Goal: Check status

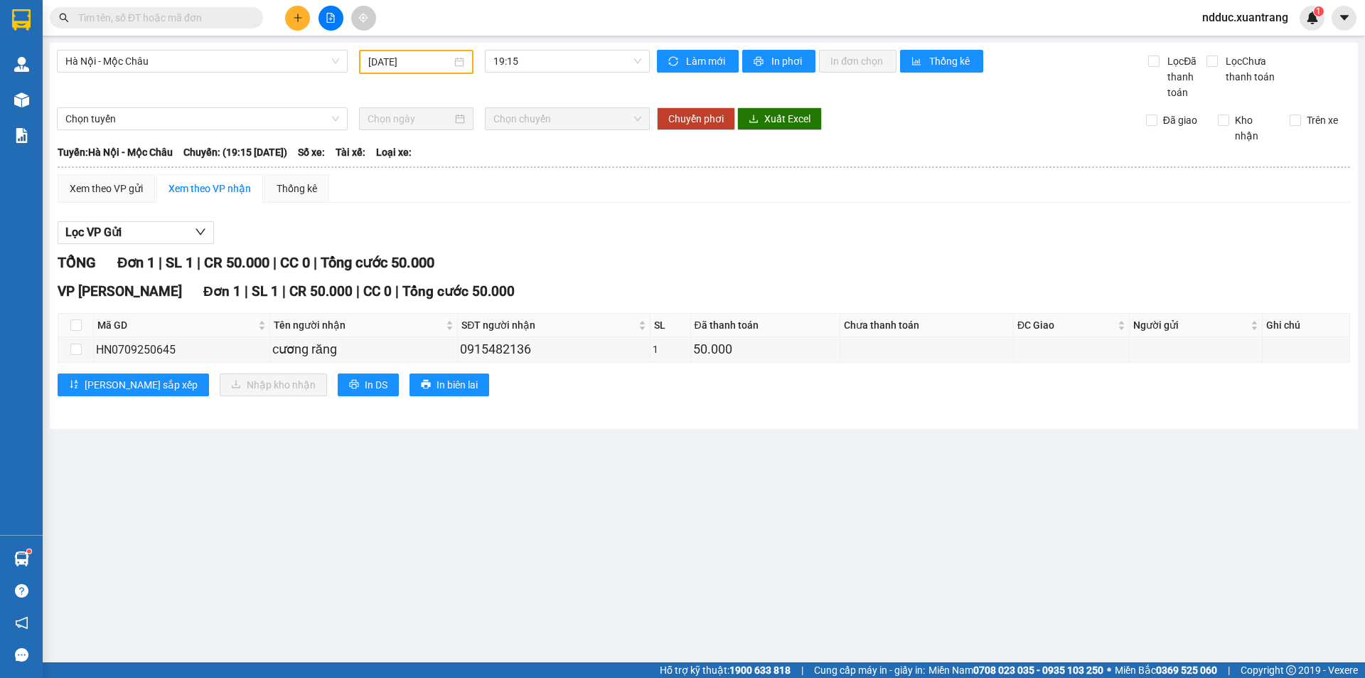
click at [414, 55] on input "[DATE]" at bounding box center [409, 62] width 83 height 16
click at [402, 170] on div "8" at bounding box center [406, 166] width 17 height 17
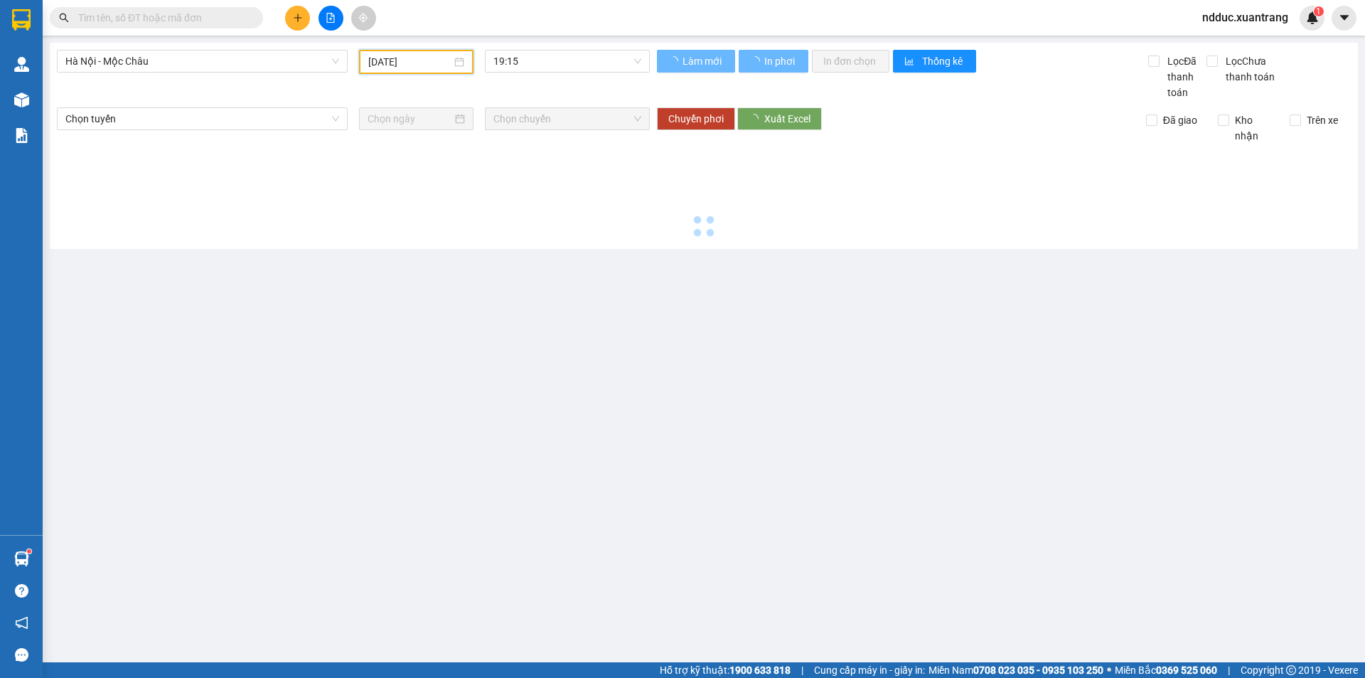
type input "08/09/2025"
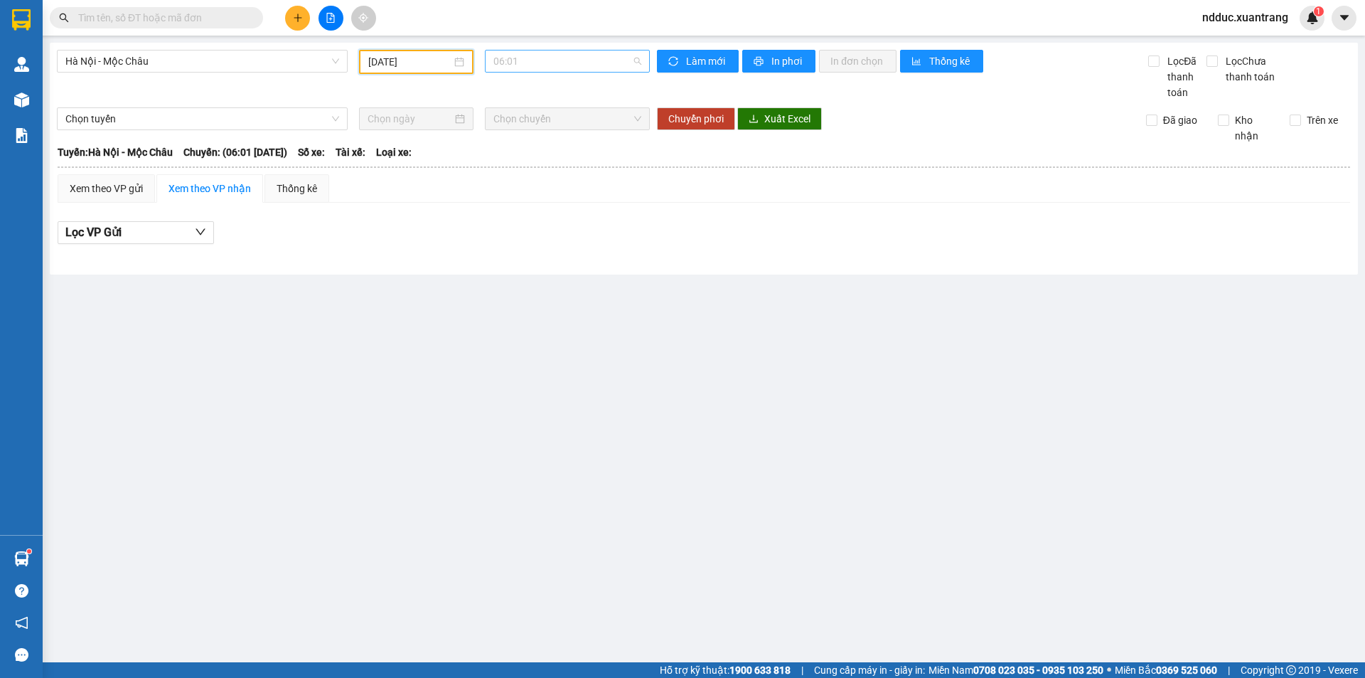
scroll to position [23, 0]
click at [512, 62] on span "06:01" at bounding box center [568, 60] width 148 height 21
click at [510, 109] on div "06:30" at bounding box center [549, 113] width 111 height 16
click at [509, 59] on span "06:30" at bounding box center [568, 60] width 148 height 21
click at [508, 129] on div "07:01" at bounding box center [549, 135] width 111 height 16
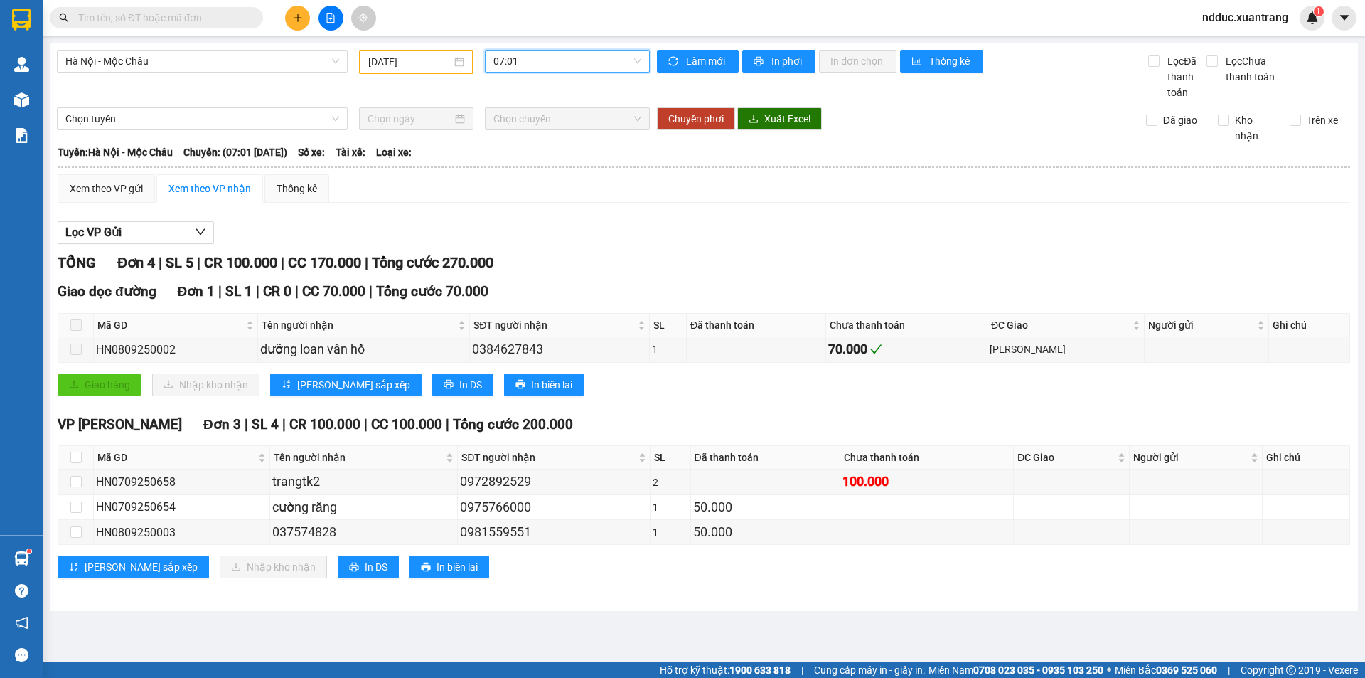
click at [532, 56] on span "07:01" at bounding box center [568, 60] width 148 height 21
click at [516, 155] on div "07:30" at bounding box center [549, 158] width 111 height 16
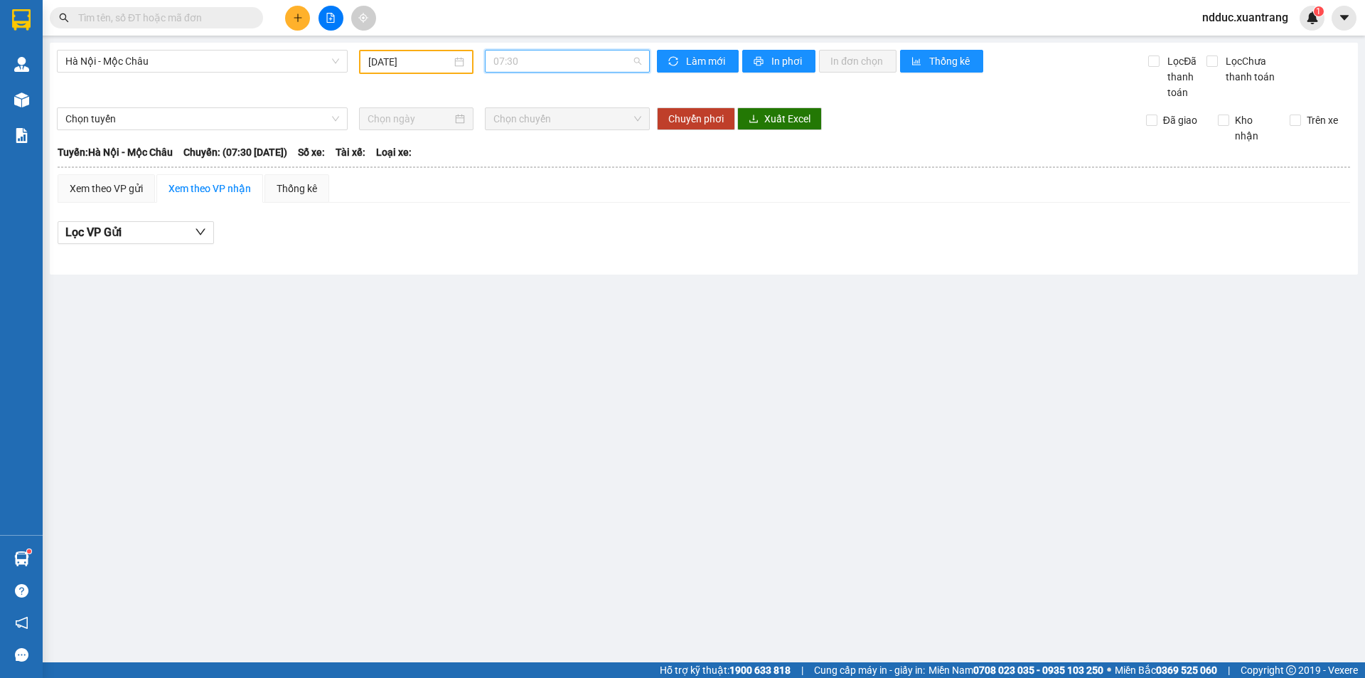
click at [538, 63] on span "07:30" at bounding box center [568, 60] width 148 height 21
click at [515, 180] on div "08:01" at bounding box center [549, 181] width 111 height 16
click at [528, 61] on span "08:01" at bounding box center [568, 60] width 148 height 21
click at [513, 206] on div "09:15" at bounding box center [549, 204] width 111 height 16
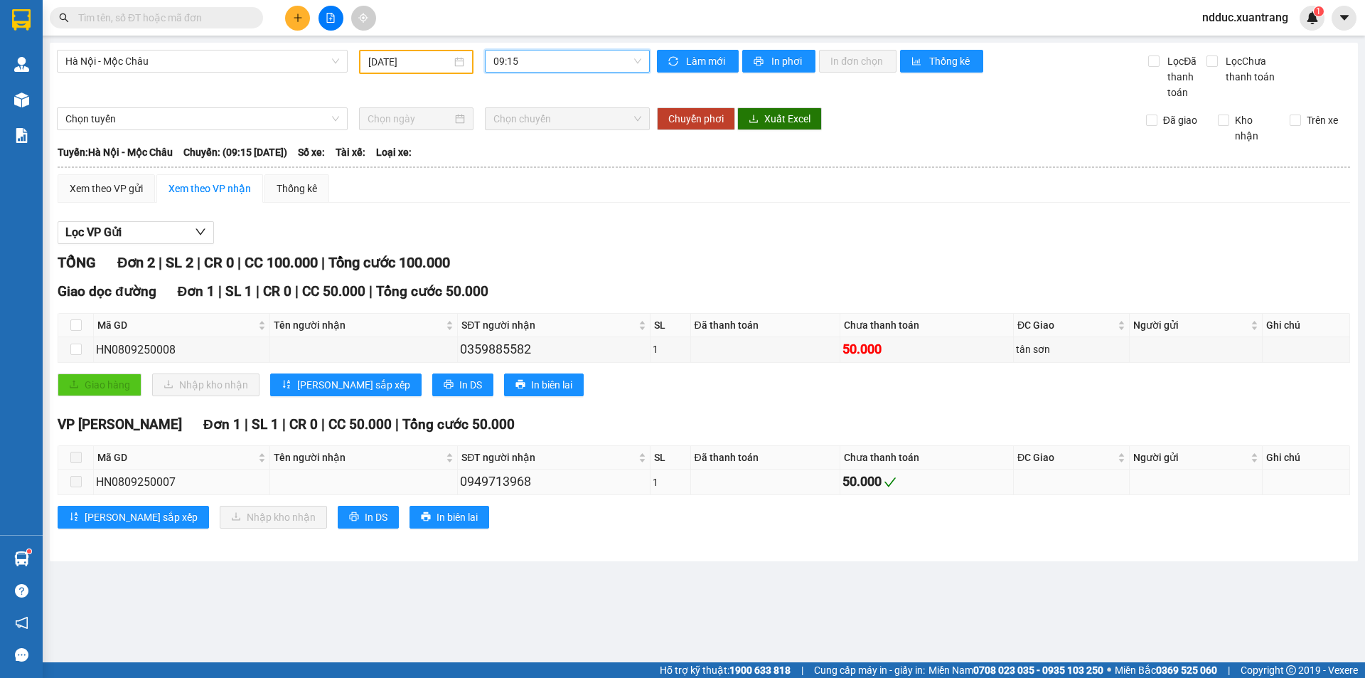
click at [145, 487] on div "HN0809250007" at bounding box center [181, 482] width 171 height 18
copy div "HN0809250007"
click at [524, 53] on span "09:15" at bounding box center [568, 60] width 148 height 21
click at [509, 225] on div "10:15" at bounding box center [549, 226] width 111 height 16
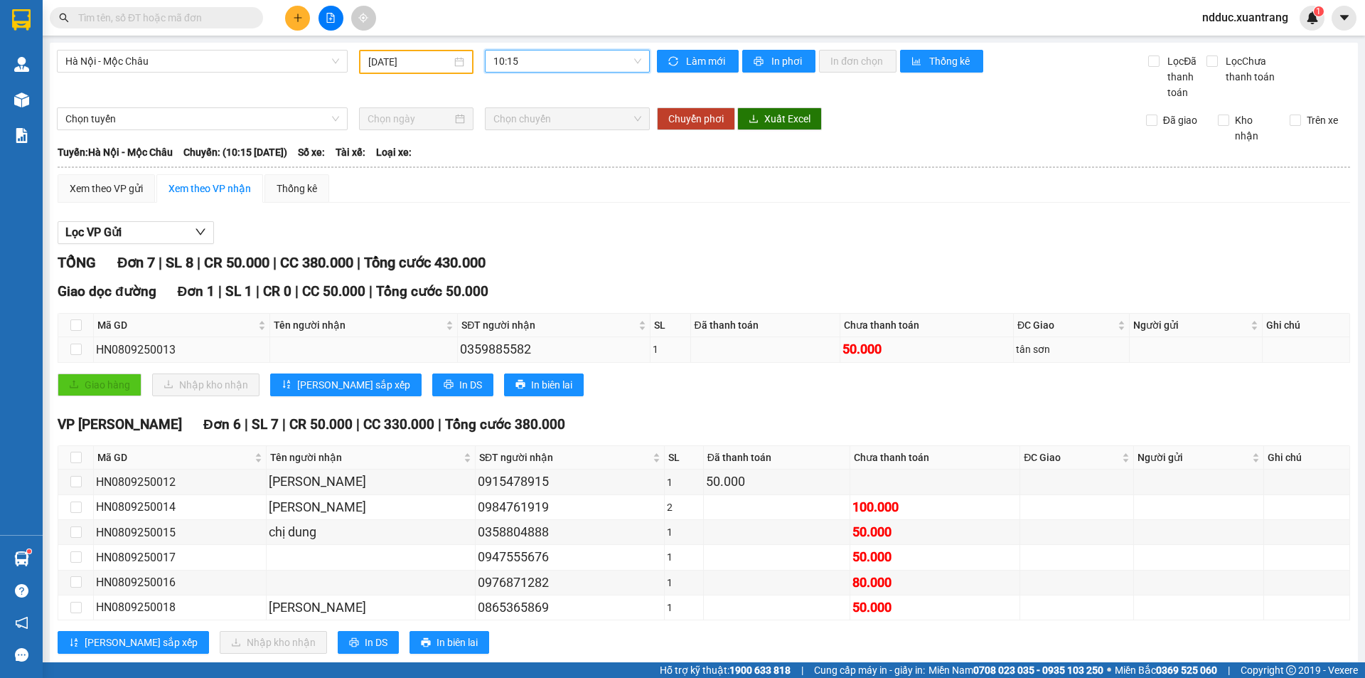
click at [144, 348] on div "HN0809250013" at bounding box center [181, 350] width 171 height 18
copy div "HN0809250013"
click at [500, 64] on span "10:15" at bounding box center [568, 60] width 148 height 21
click at [508, 248] on div "11:15" at bounding box center [545, 249] width 111 height 16
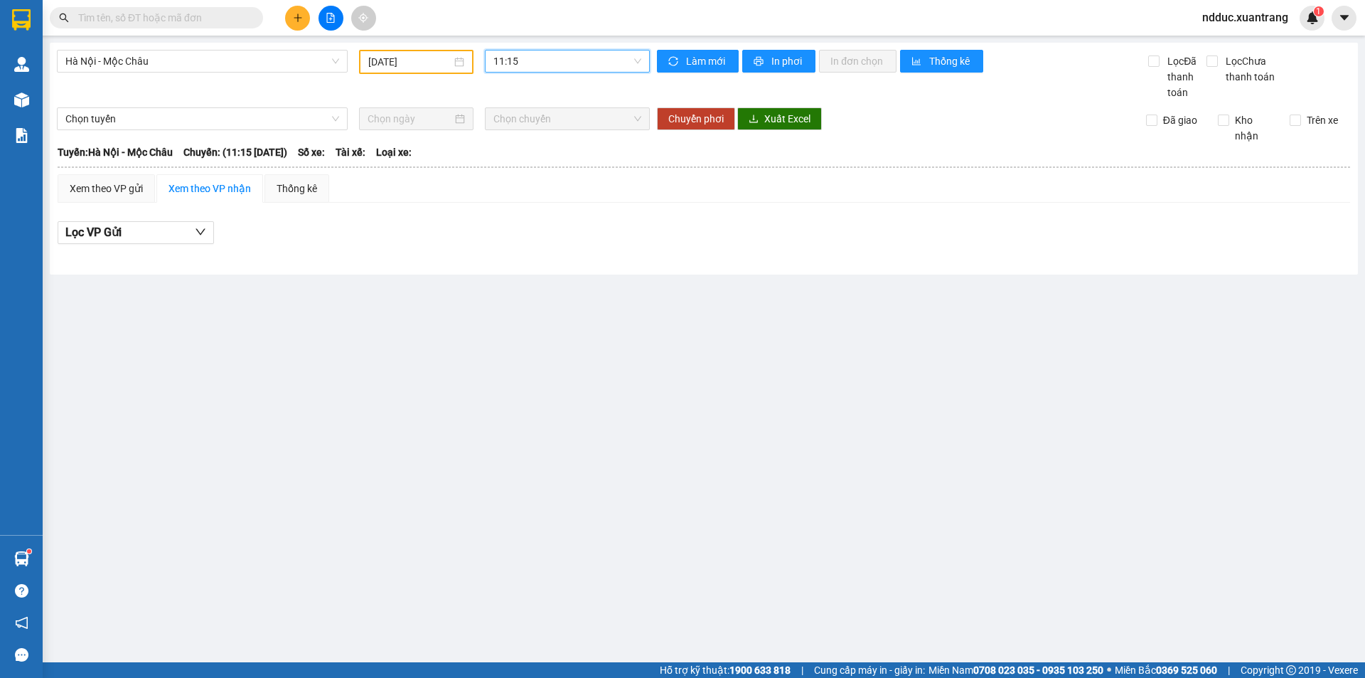
click at [531, 69] on span "11:15" at bounding box center [568, 60] width 148 height 21
click at [508, 196] on div "11:45" at bounding box center [549, 201] width 111 height 16
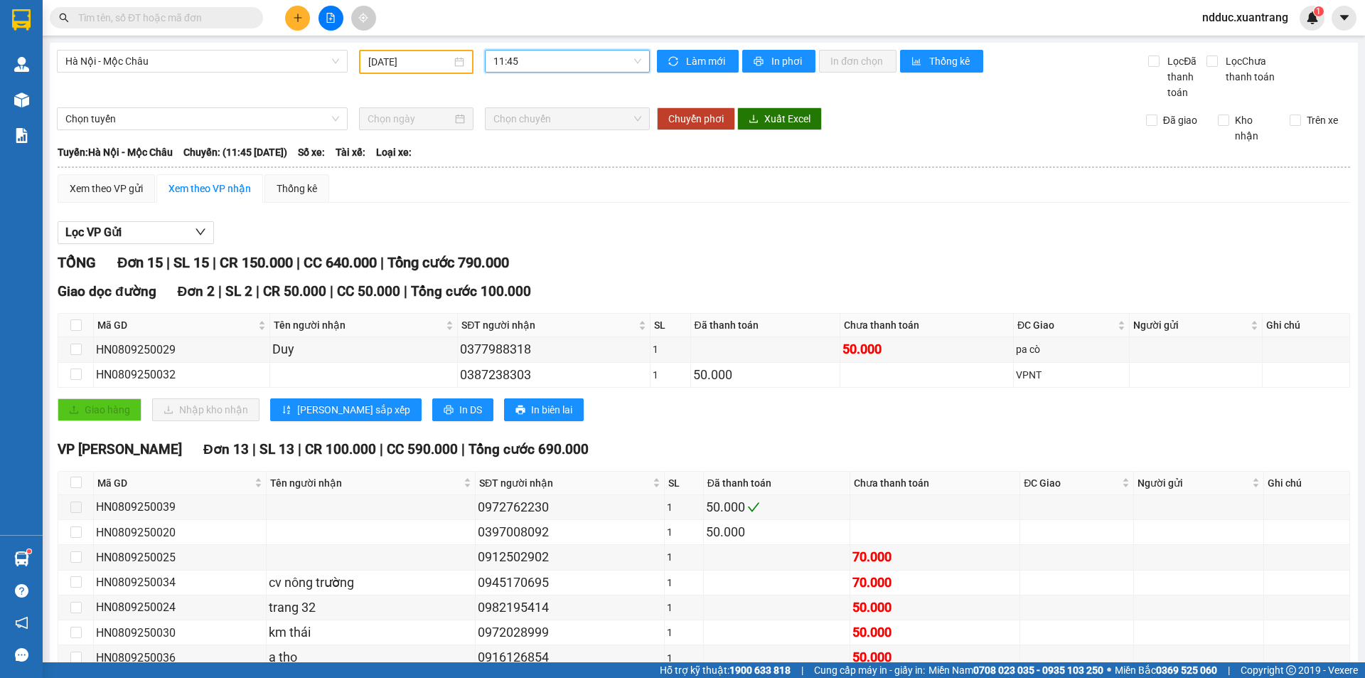
scroll to position [232, 0]
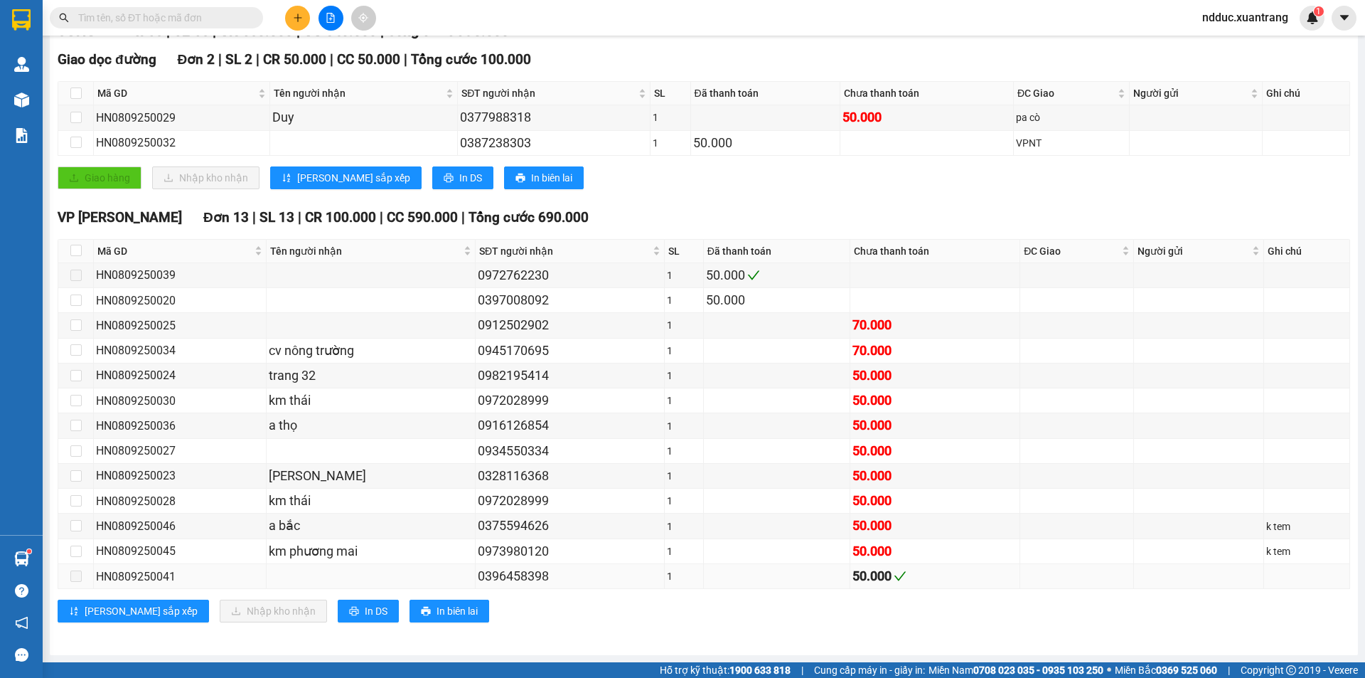
click at [152, 578] on div "HN0809250041" at bounding box center [180, 576] width 168 height 18
copy div "HN0809250041"
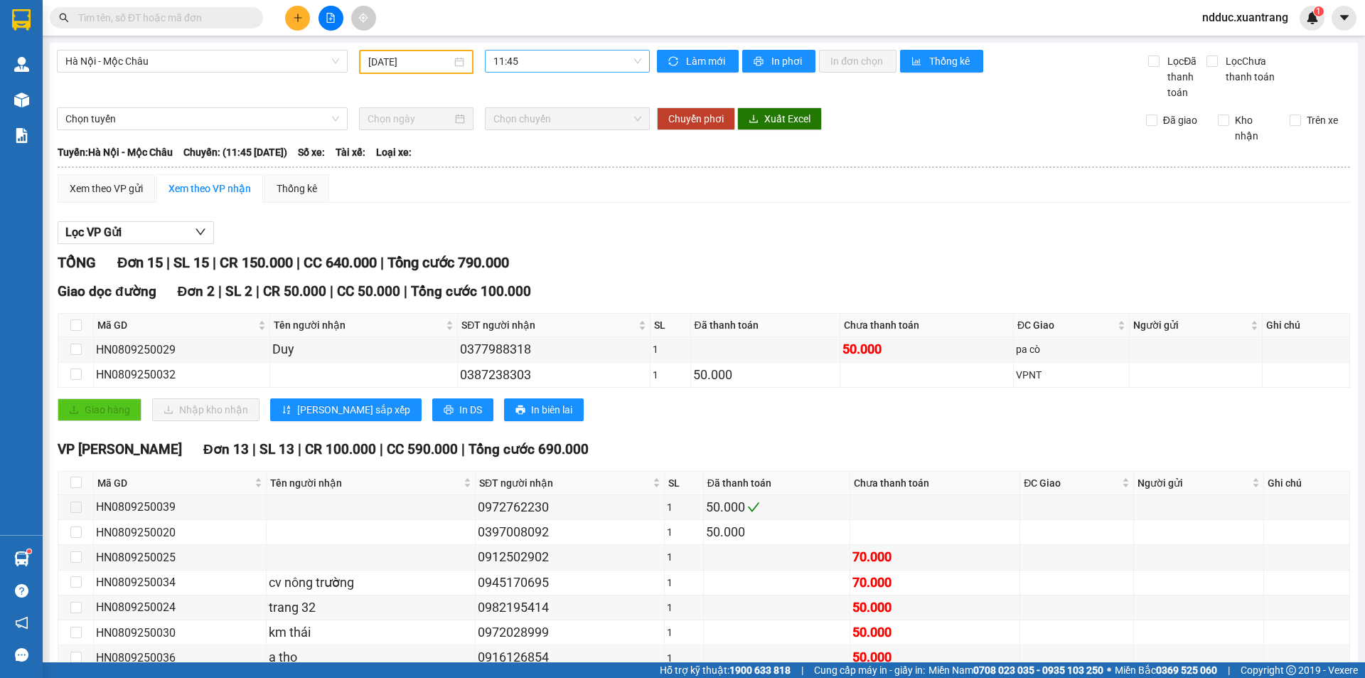
click at [580, 70] on span "11:45" at bounding box center [568, 60] width 148 height 21
click at [510, 223] on div "12:15 (TC)" at bounding box center [545, 223] width 111 height 16
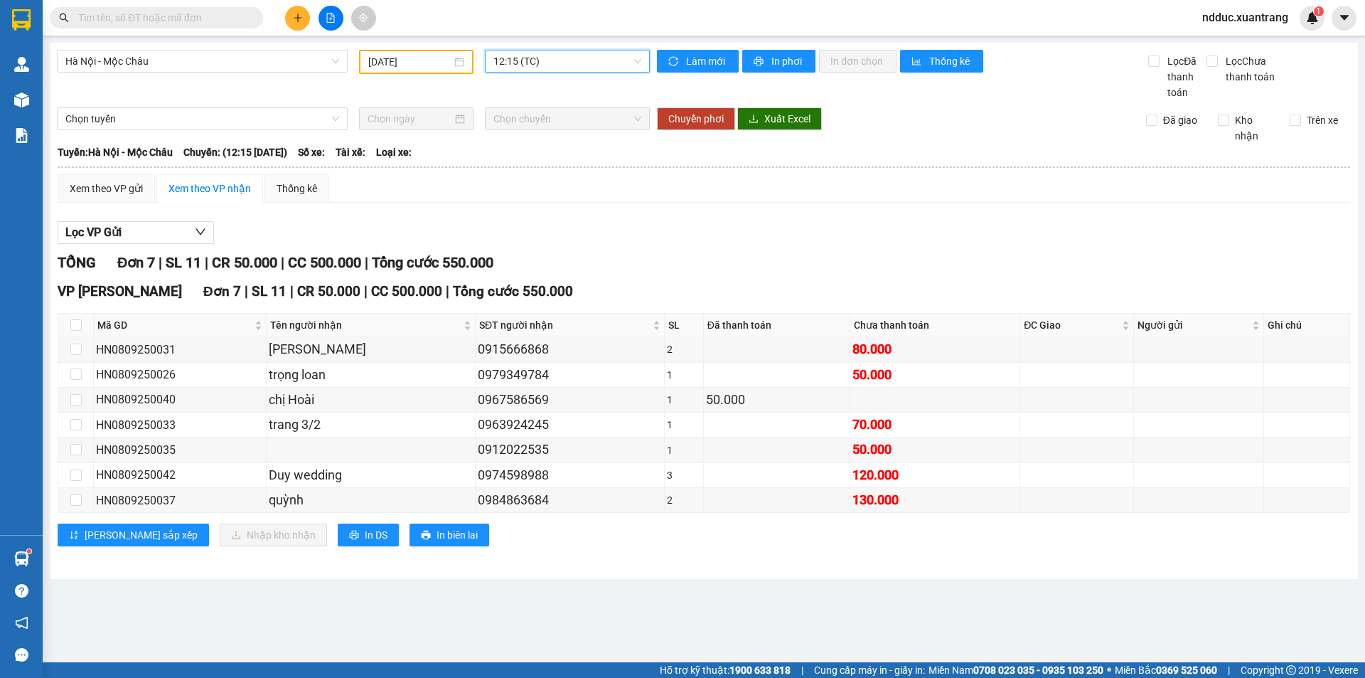
click at [518, 50] on div "12:15 (TC)" at bounding box center [567, 61] width 165 height 23
click at [512, 247] on div "13:01" at bounding box center [549, 246] width 111 height 16
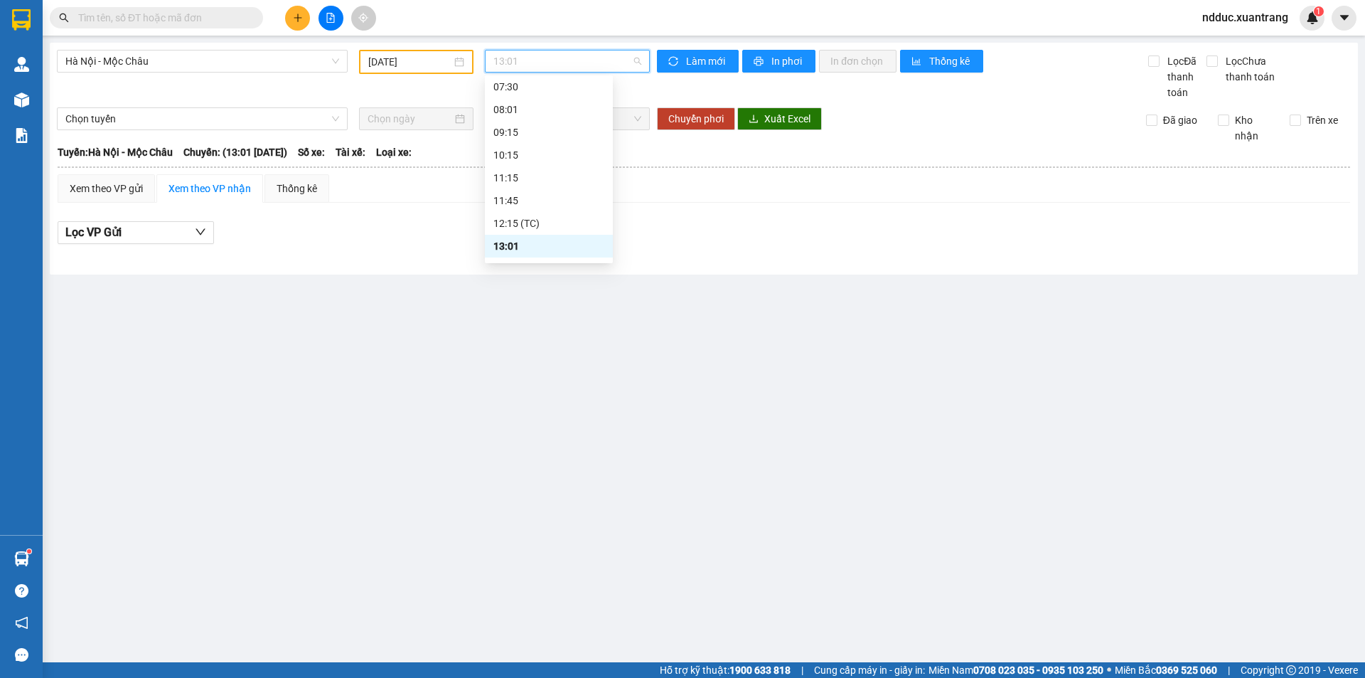
click at [517, 60] on span "13:01" at bounding box center [568, 60] width 148 height 21
click at [513, 191] on div "14:15" at bounding box center [549, 198] width 111 height 16
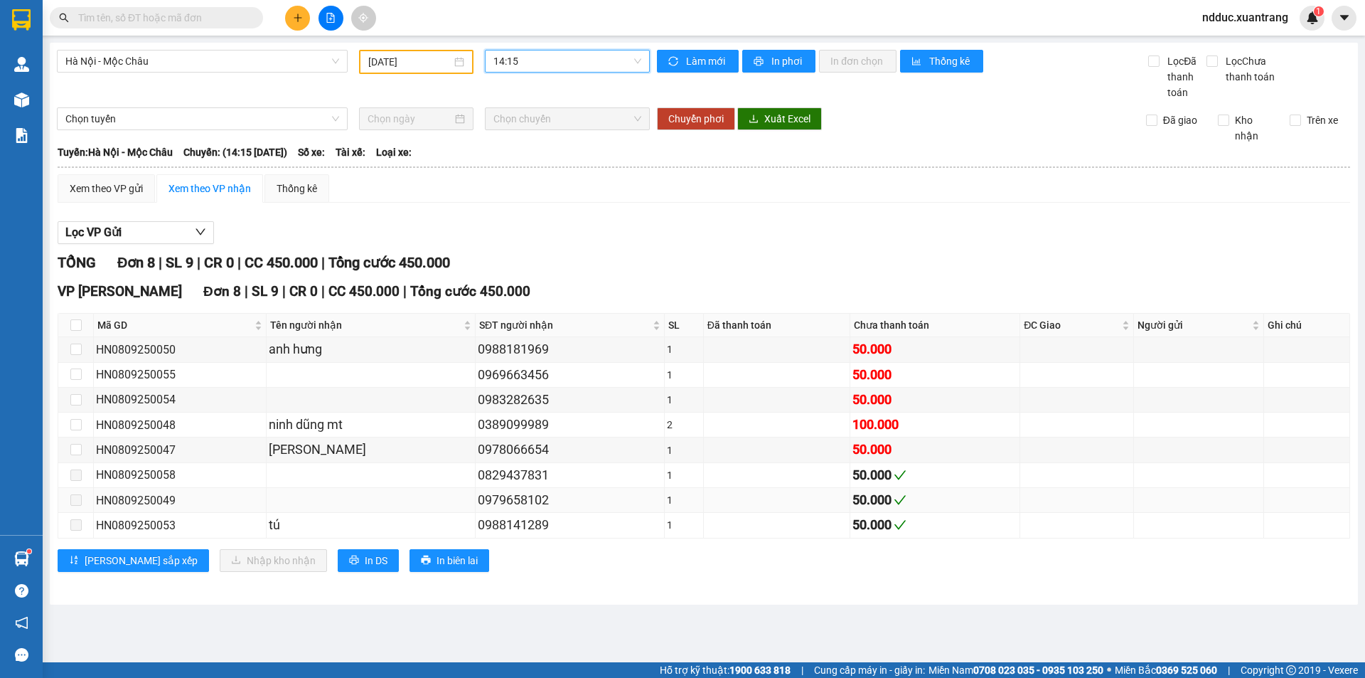
click at [158, 499] on div "HN0809250049" at bounding box center [180, 500] width 168 height 18
copy div "HN0809250049"
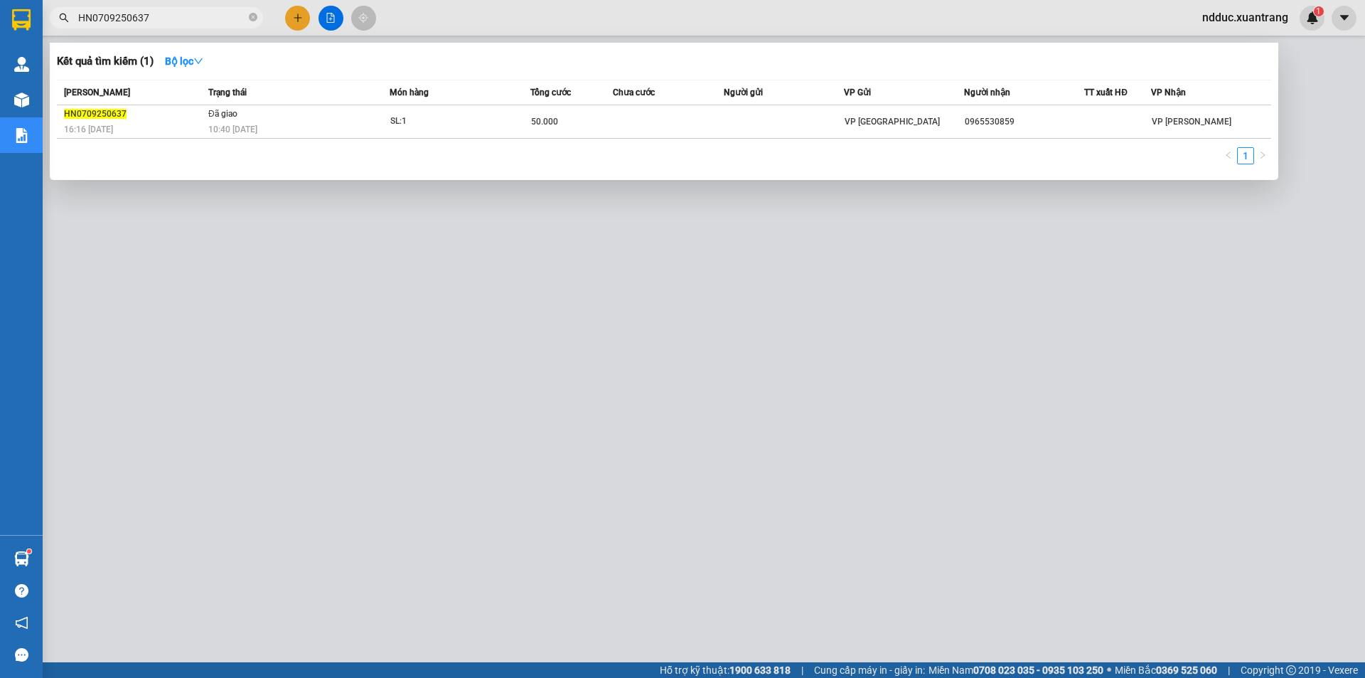
click at [200, 14] on input "HN0709250637" at bounding box center [162, 18] width 168 height 16
click at [179, 15] on input "HN0809250007" at bounding box center [162, 18] width 168 height 16
paste input "13"
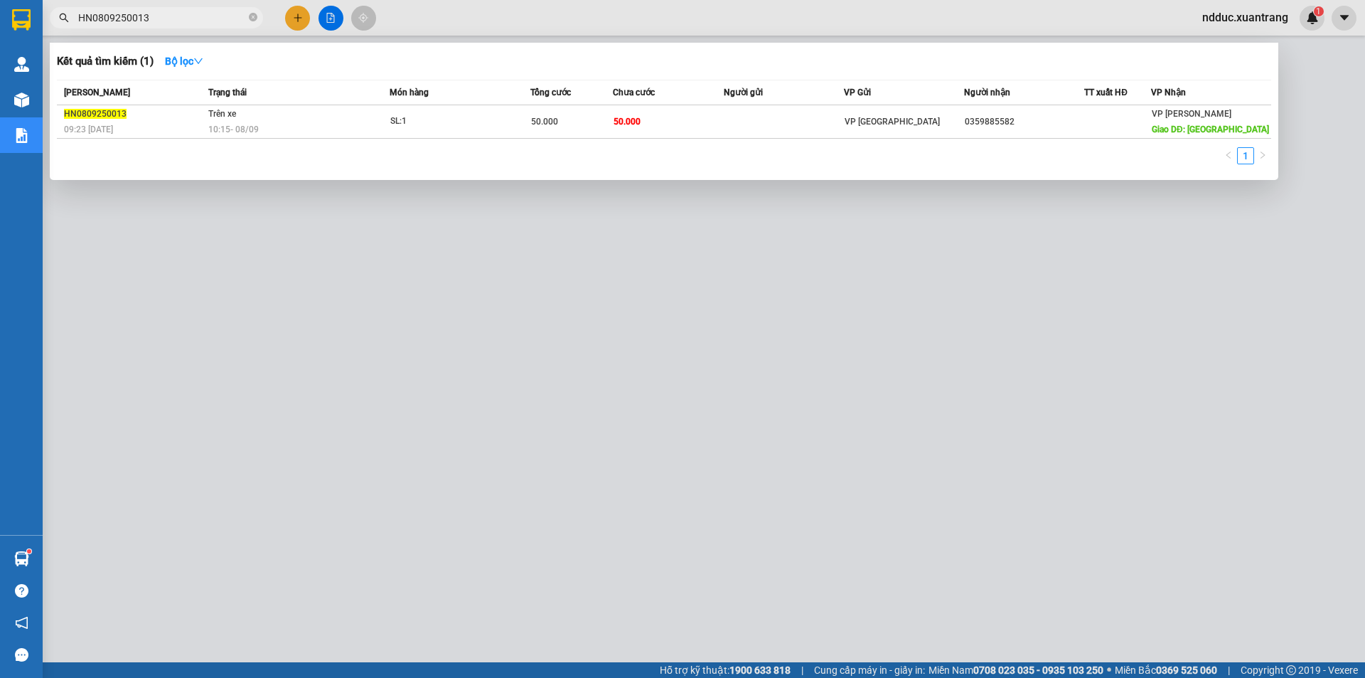
click at [143, 16] on input "HN0809250013" at bounding box center [162, 18] width 168 height 16
paste input "41"
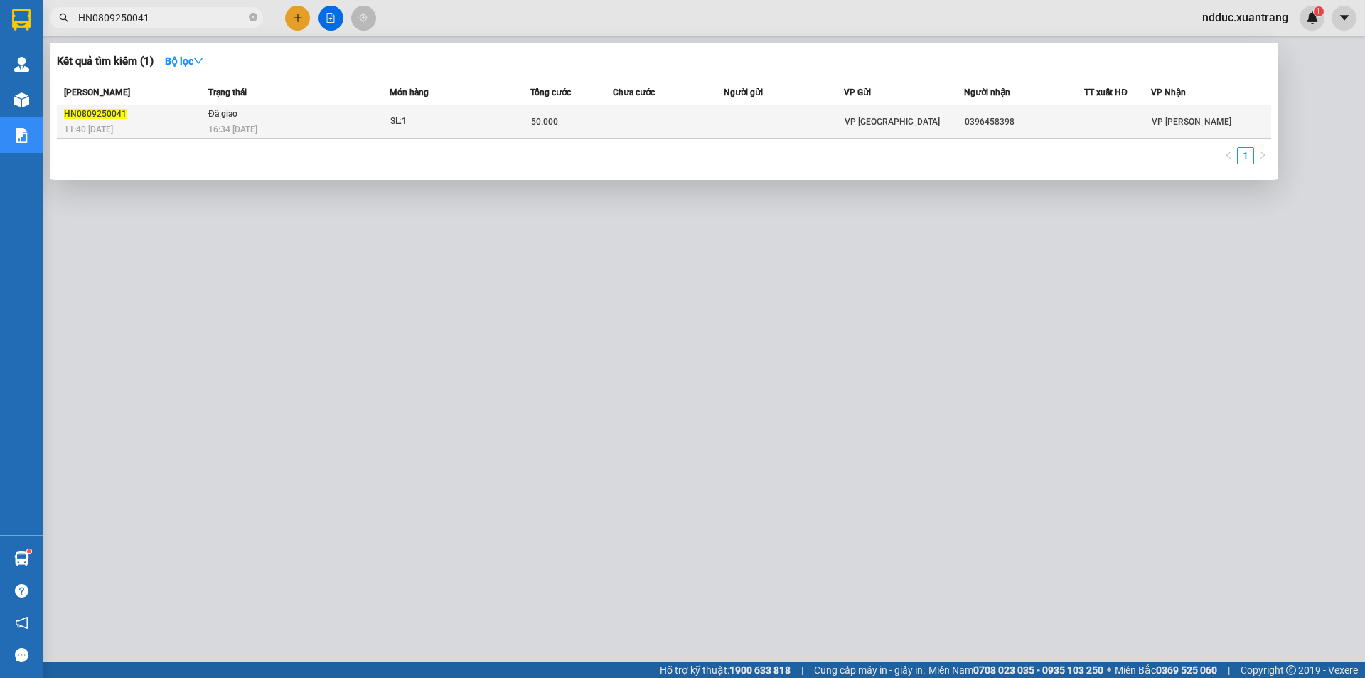
type input "HN0809250041"
click at [321, 123] on div "16:34 - 08/09" at bounding box center [298, 130] width 181 height 16
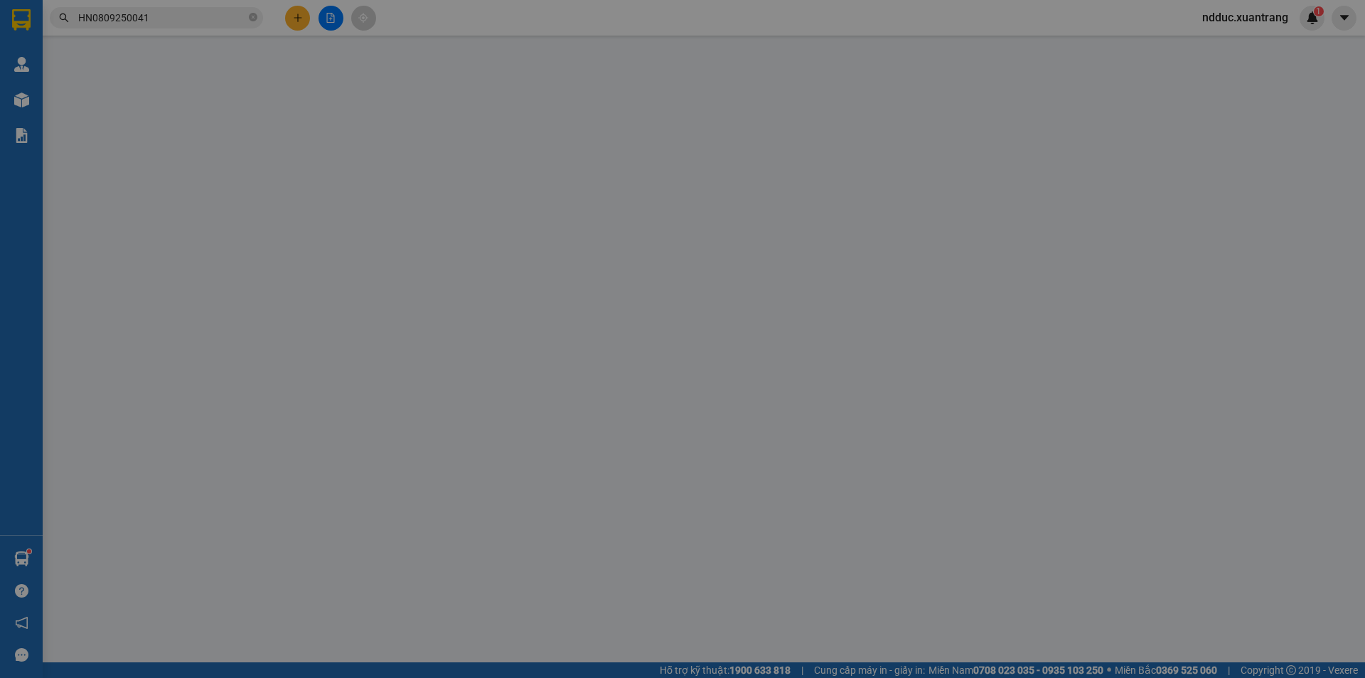
type input "0396458398"
type input "50.000"
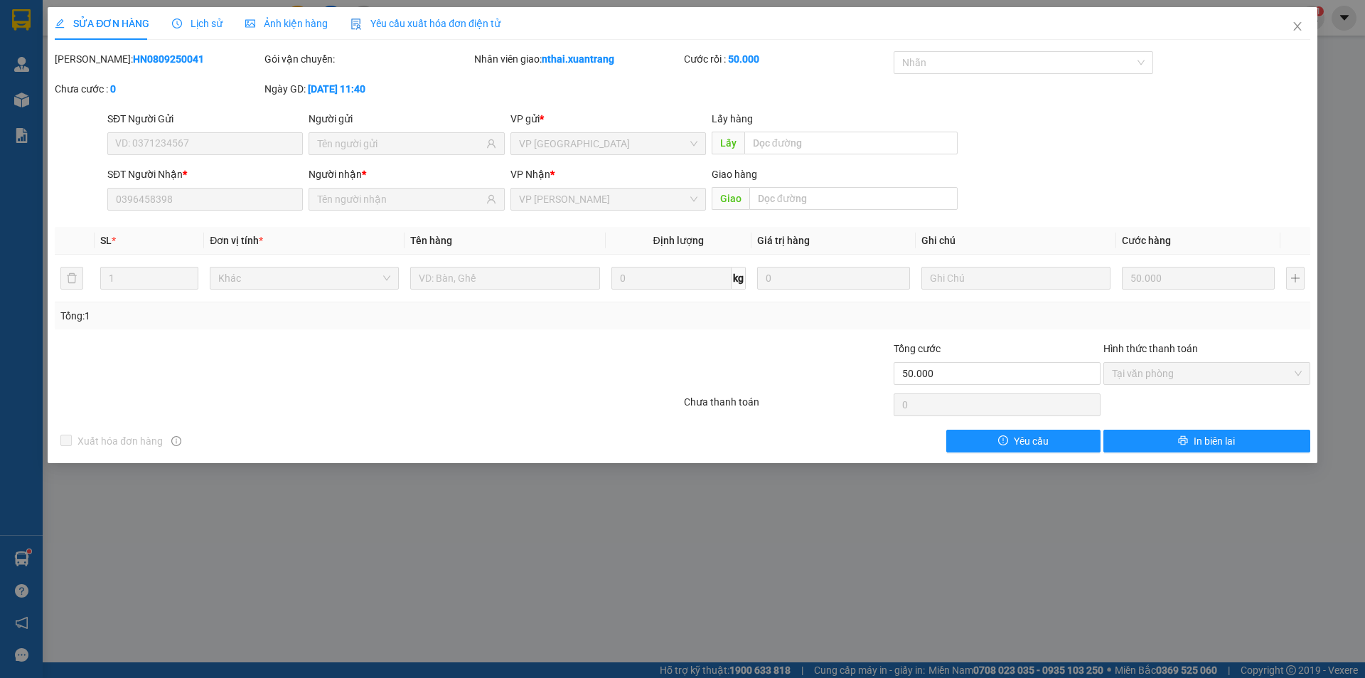
click at [177, 29] on span "Lịch sử" at bounding box center [197, 23] width 50 height 11
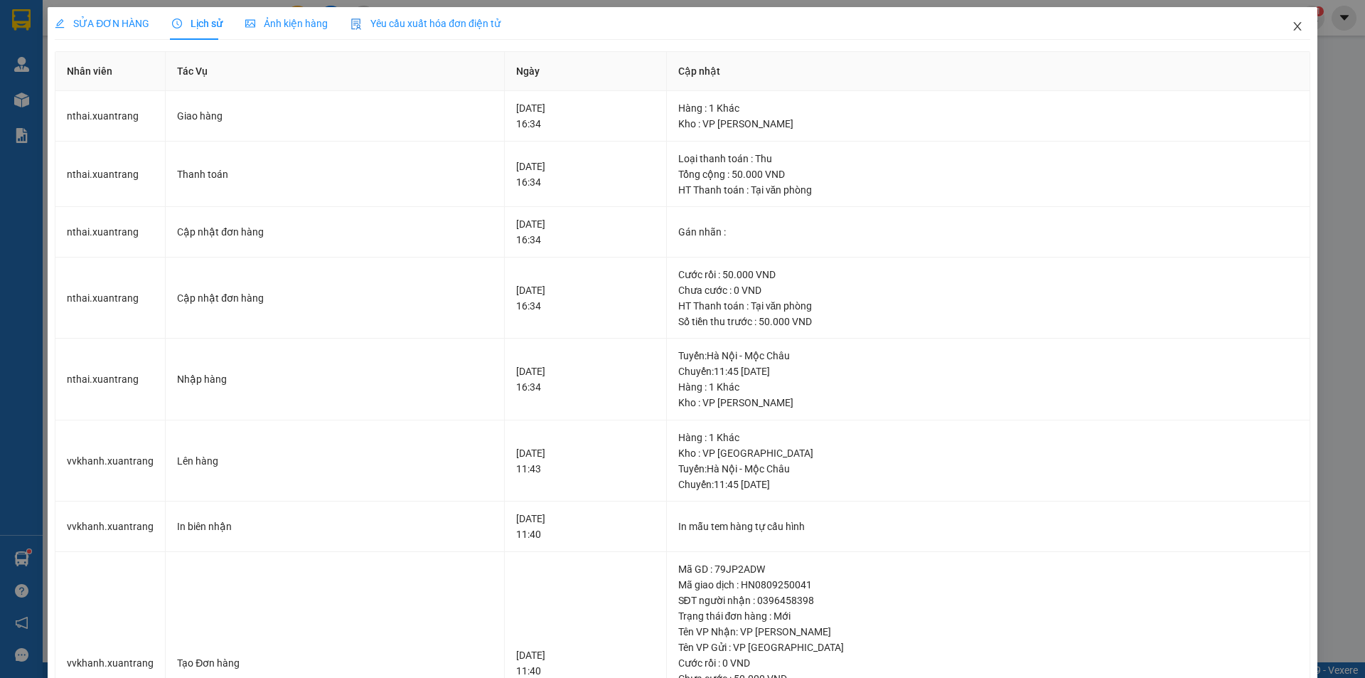
drag, startPoint x: 1284, startPoint y: 30, endPoint x: 1161, endPoint y: 1, distance: 125.6
click at [1292, 29] on icon "close" at bounding box center [1297, 26] width 11 height 11
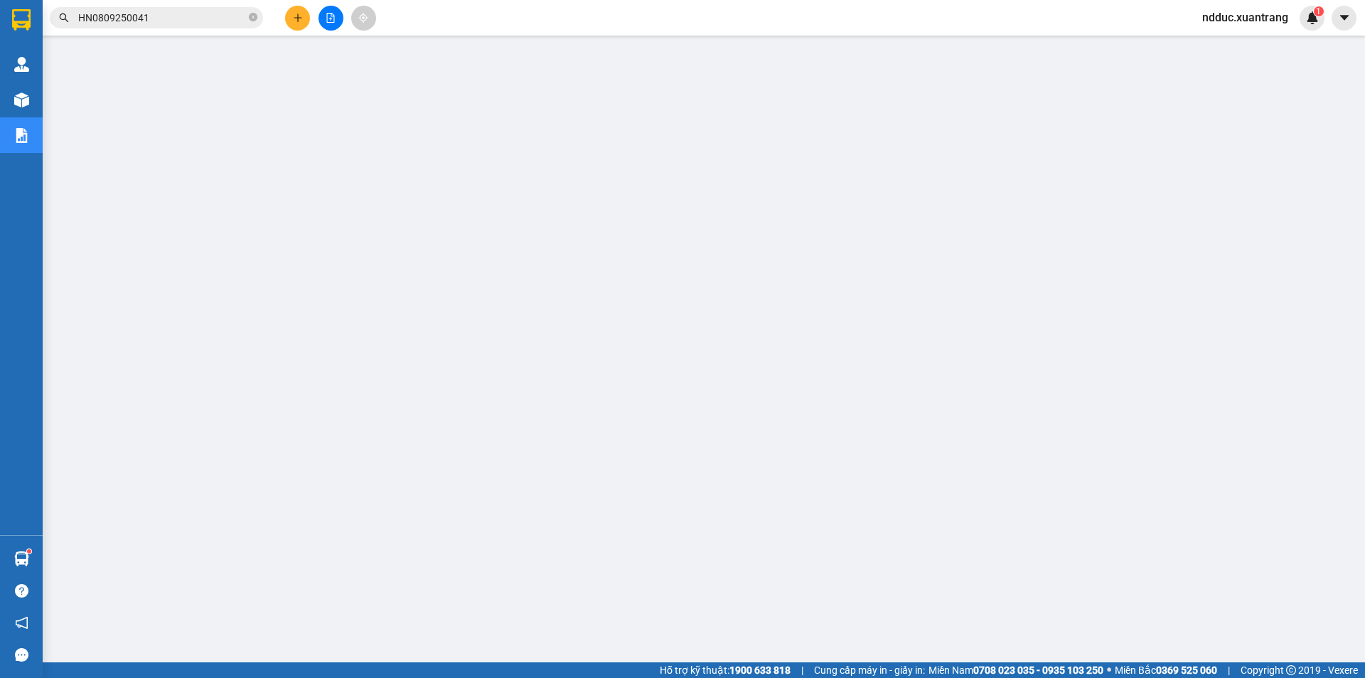
click at [166, 28] on div "Kết quả tìm kiếm ( 1 ) Bộ lọc Mã ĐH Trạng thái Món hàng Tổng cước Chưa cước Ngư…" at bounding box center [138, 18] width 277 height 25
drag, startPoint x: 166, startPoint y: 28, endPoint x: 163, endPoint y: 21, distance: 8.3
click at [165, 28] on div "Kết quả tìm kiếm ( 1 ) Bộ lọc Mã ĐH Trạng thái Món hàng Tổng cước Chưa cước Ngư…" at bounding box center [138, 18] width 277 height 25
click at [163, 21] on input "HN0809250041" at bounding box center [162, 18] width 168 height 16
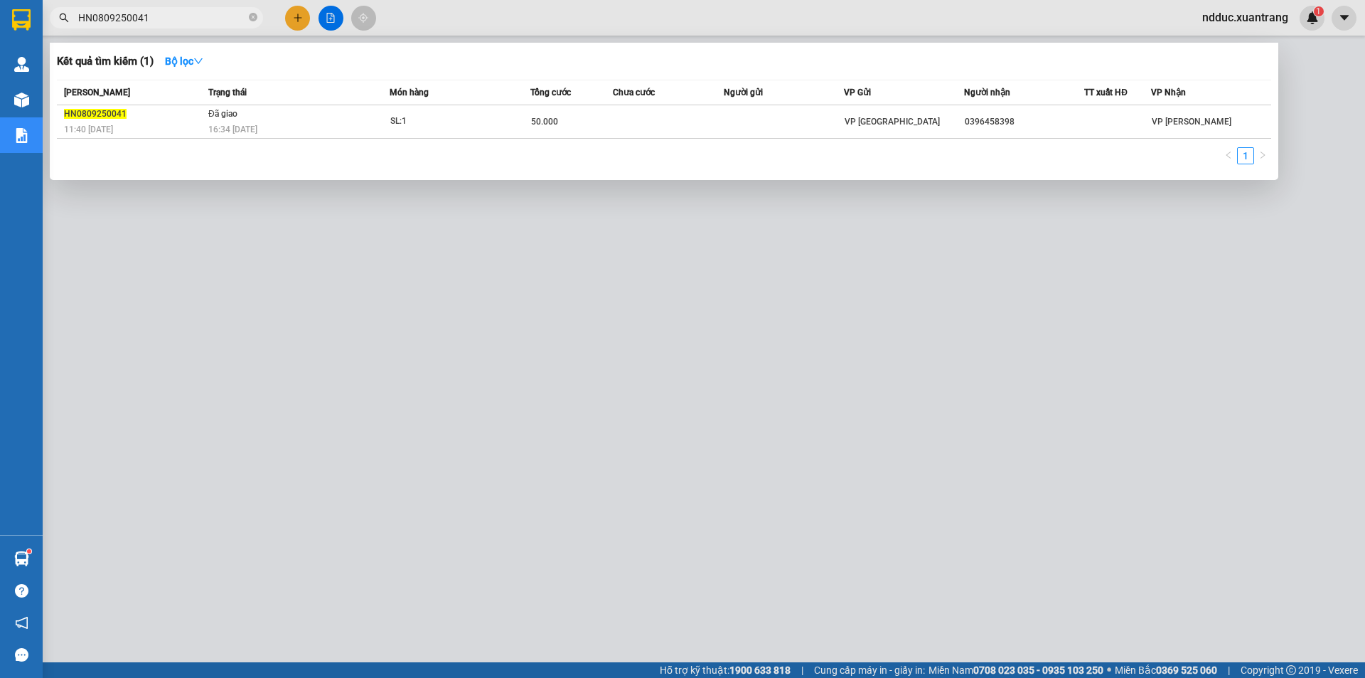
click at [163, 21] on input "HN0809250041" at bounding box center [162, 18] width 168 height 16
paste input "9"
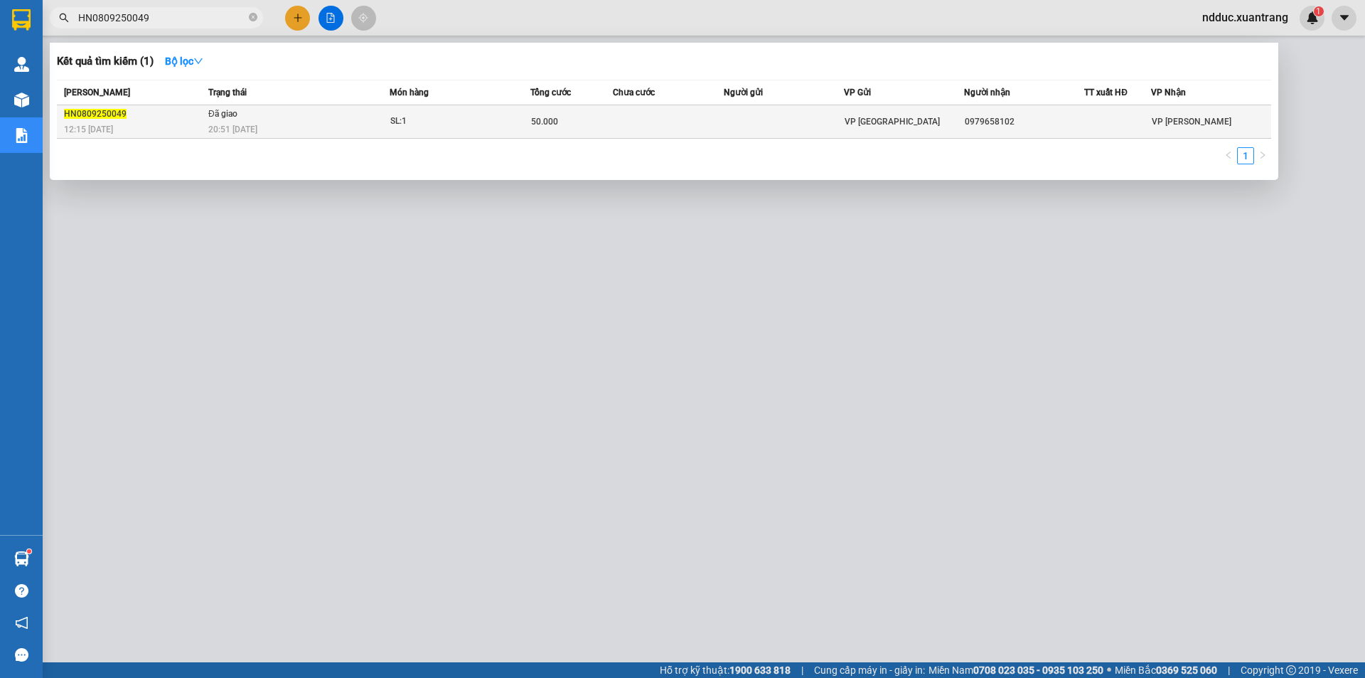
type input "HN0809250049"
click at [379, 118] on td "Đã giao 20:51 - 08/09" at bounding box center [297, 121] width 185 height 33
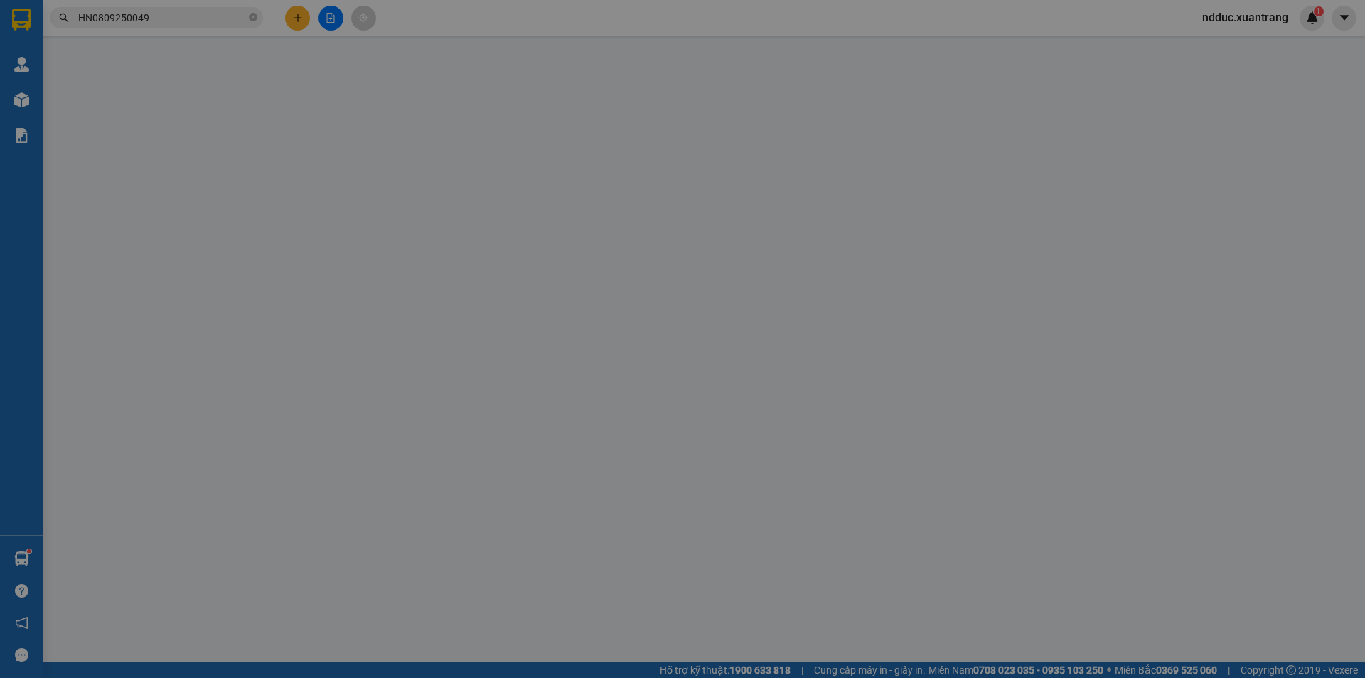
type input "0979658102"
type input "50.000"
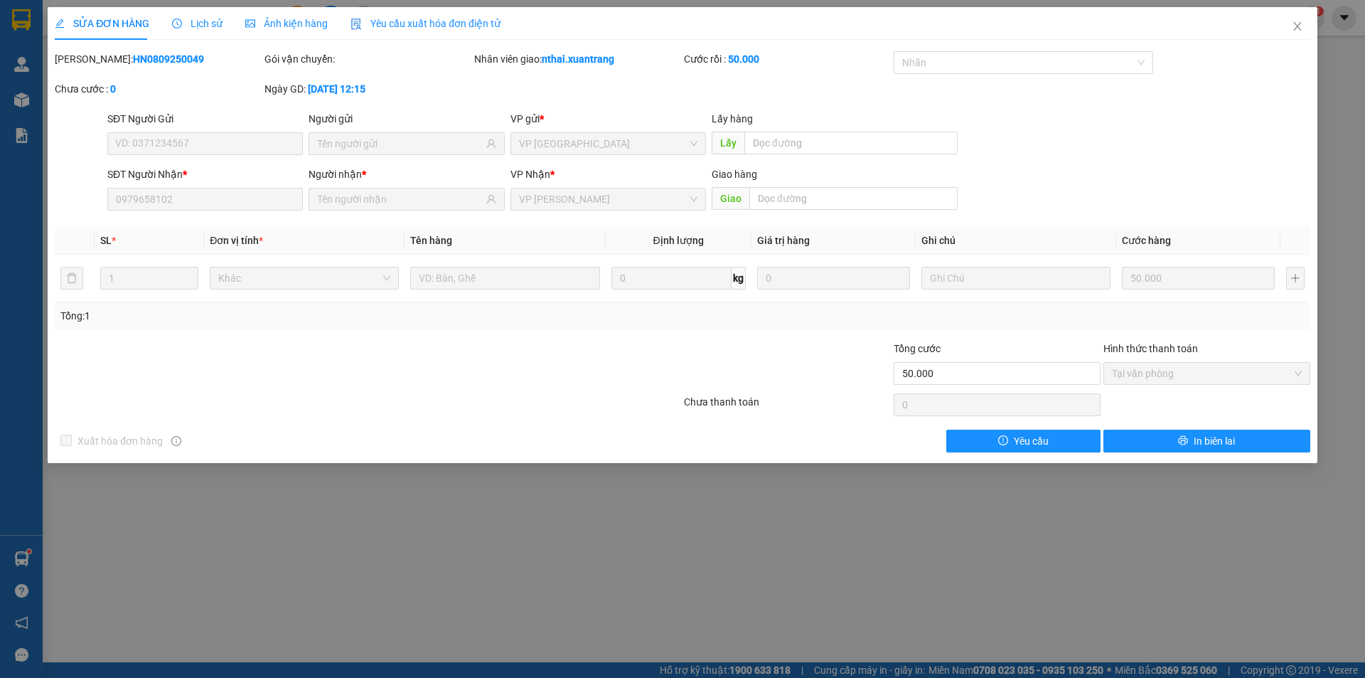
click at [211, 26] on span "Lịch sử" at bounding box center [197, 23] width 50 height 11
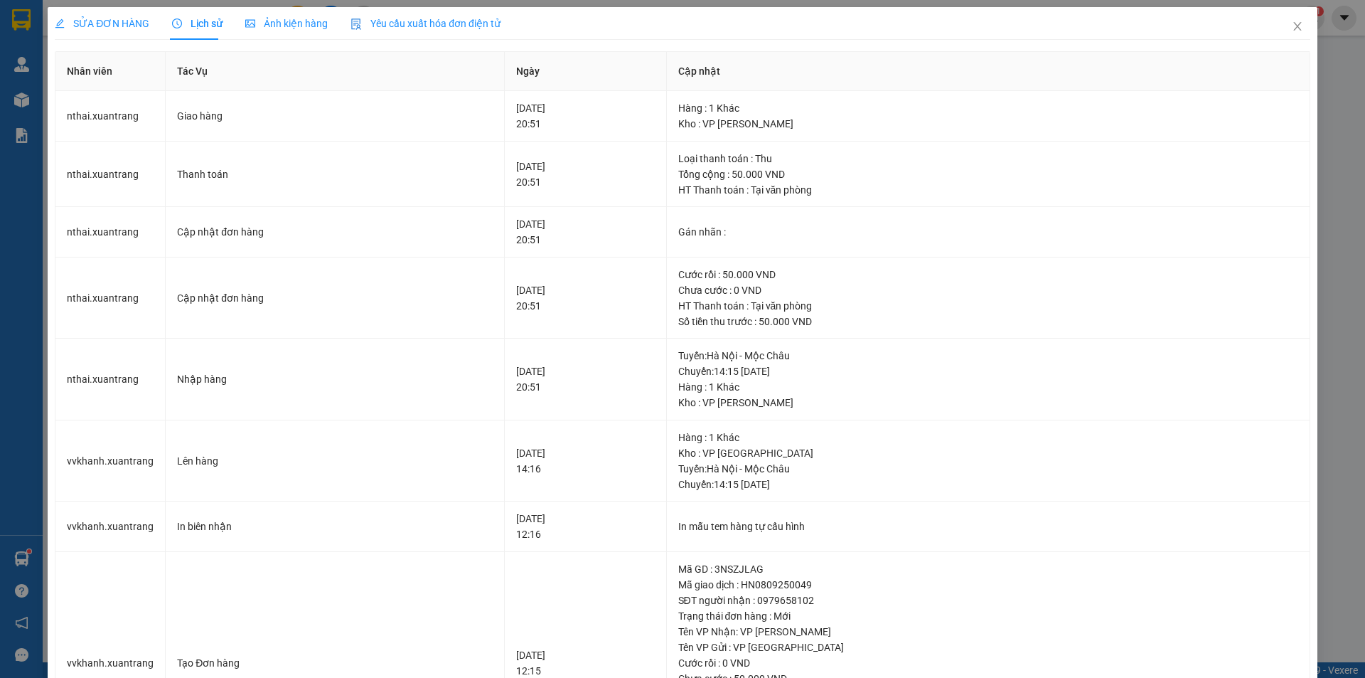
click at [127, 22] on span "SỬA ĐƠN HÀNG" at bounding box center [102, 23] width 95 height 11
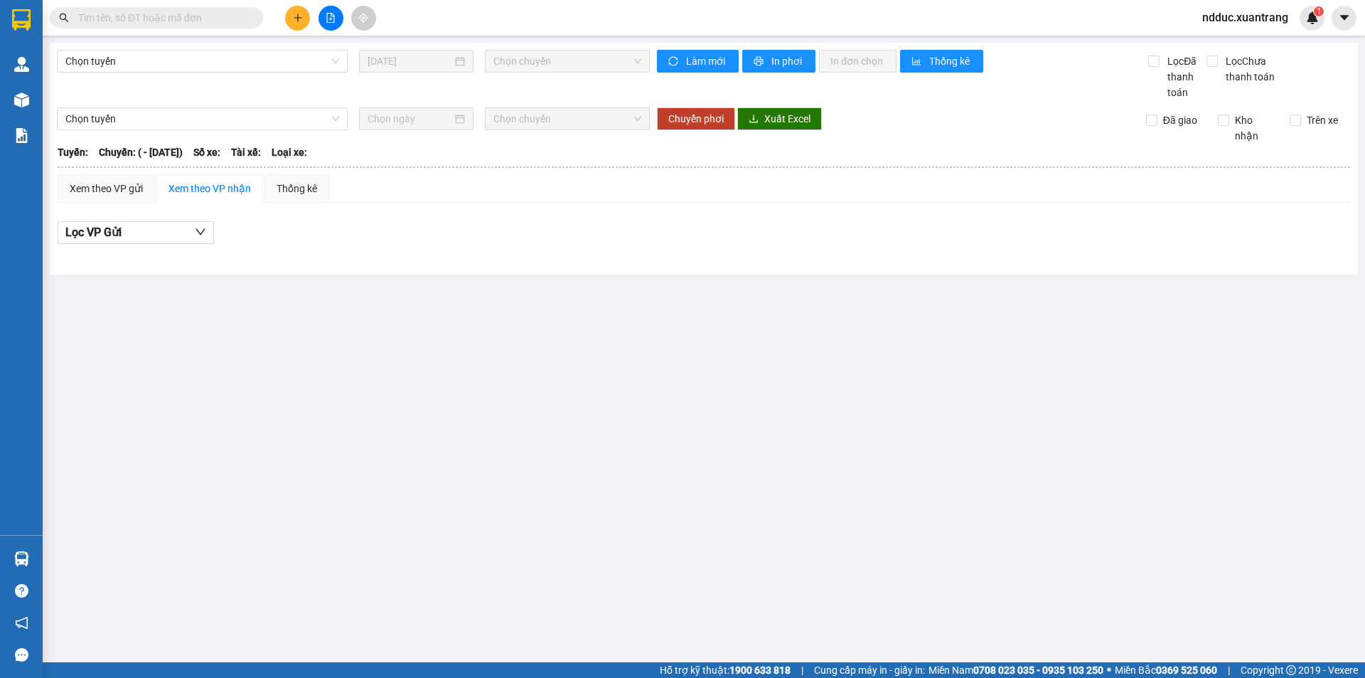
type input "08/09/2025"
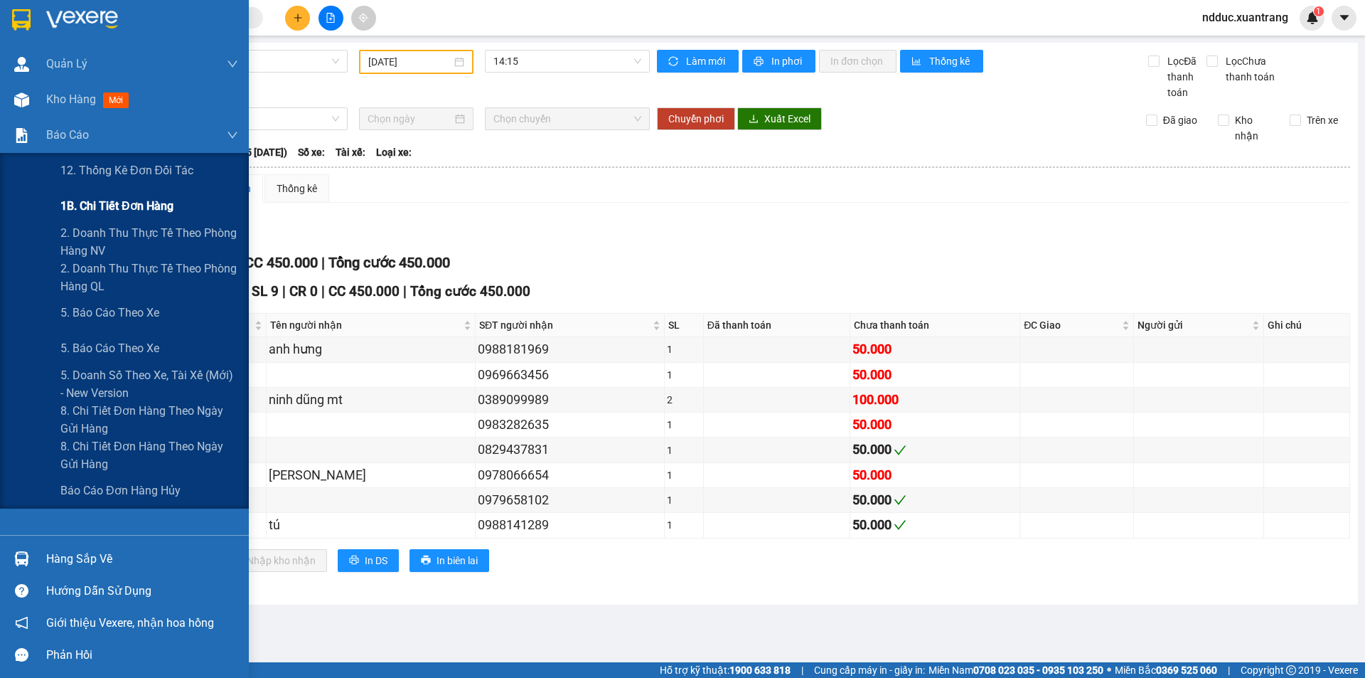
click at [129, 208] on span "1B. Chi tiết đơn hàng" at bounding box center [116, 206] width 113 height 18
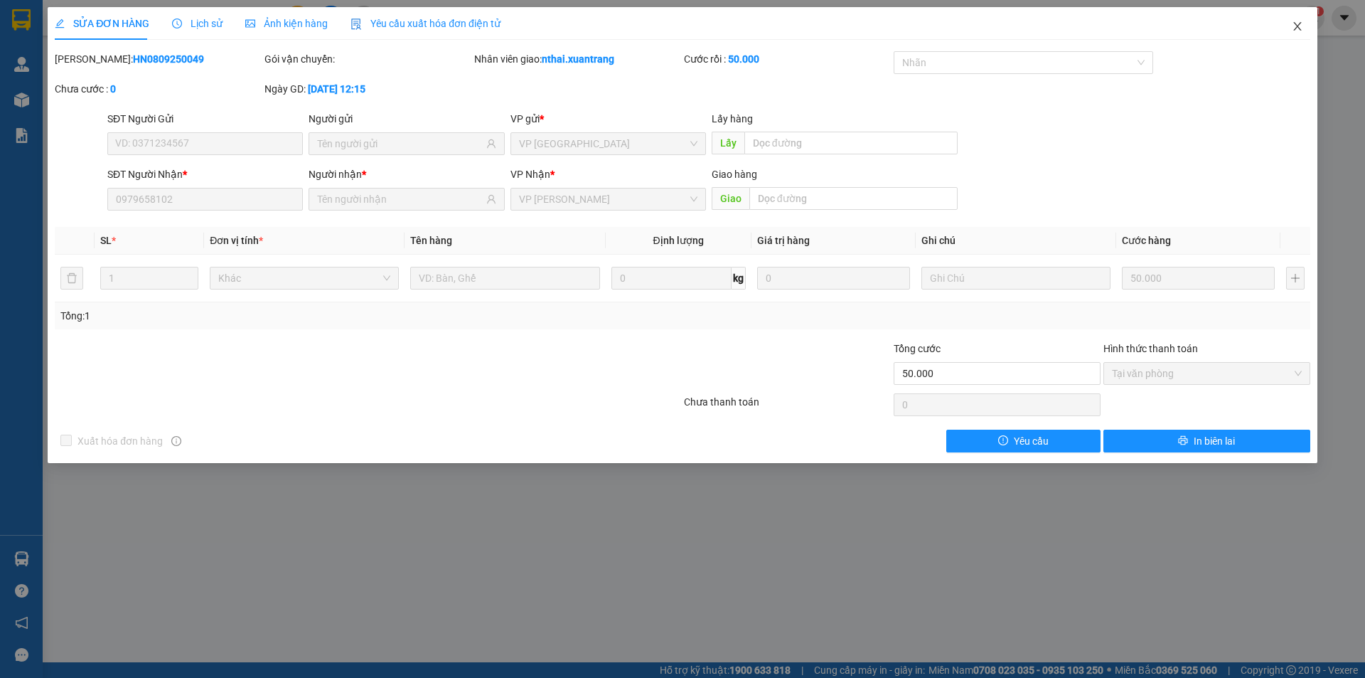
click at [1303, 31] on icon "close" at bounding box center [1297, 26] width 11 height 11
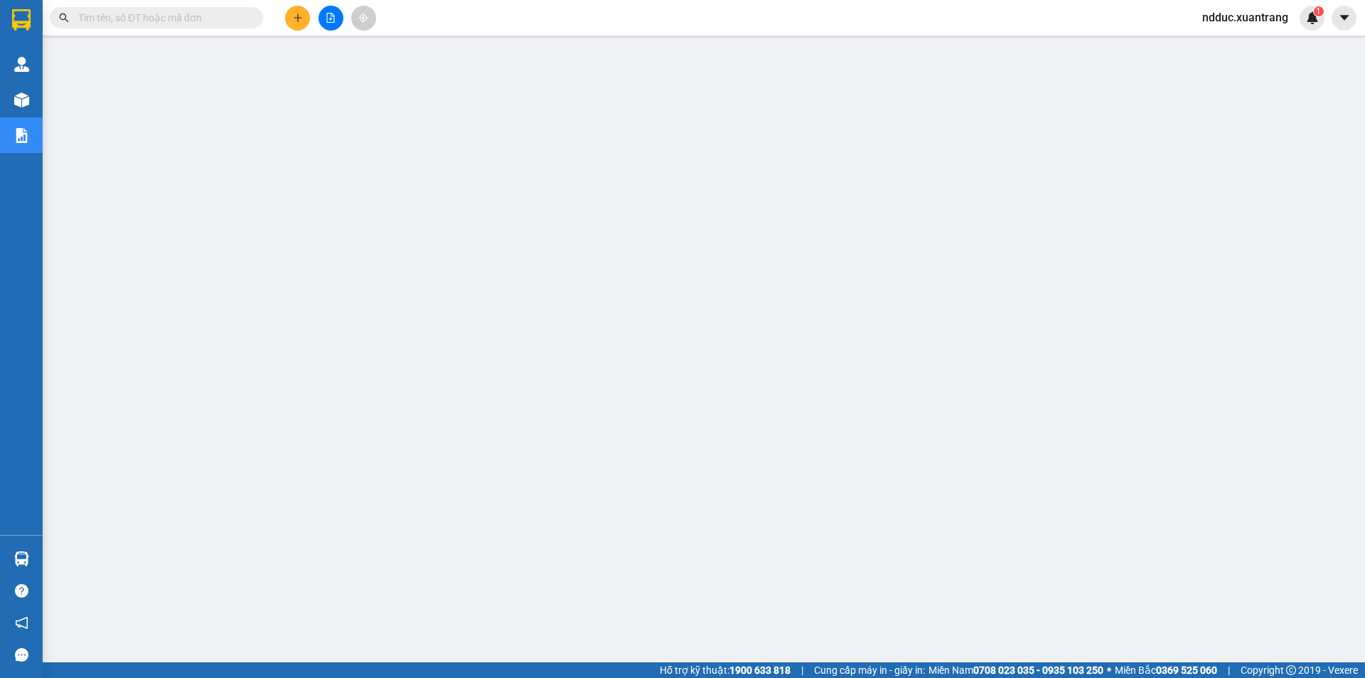
click at [198, 23] on input "text" at bounding box center [162, 18] width 168 height 16
paste input "HN1009250380"
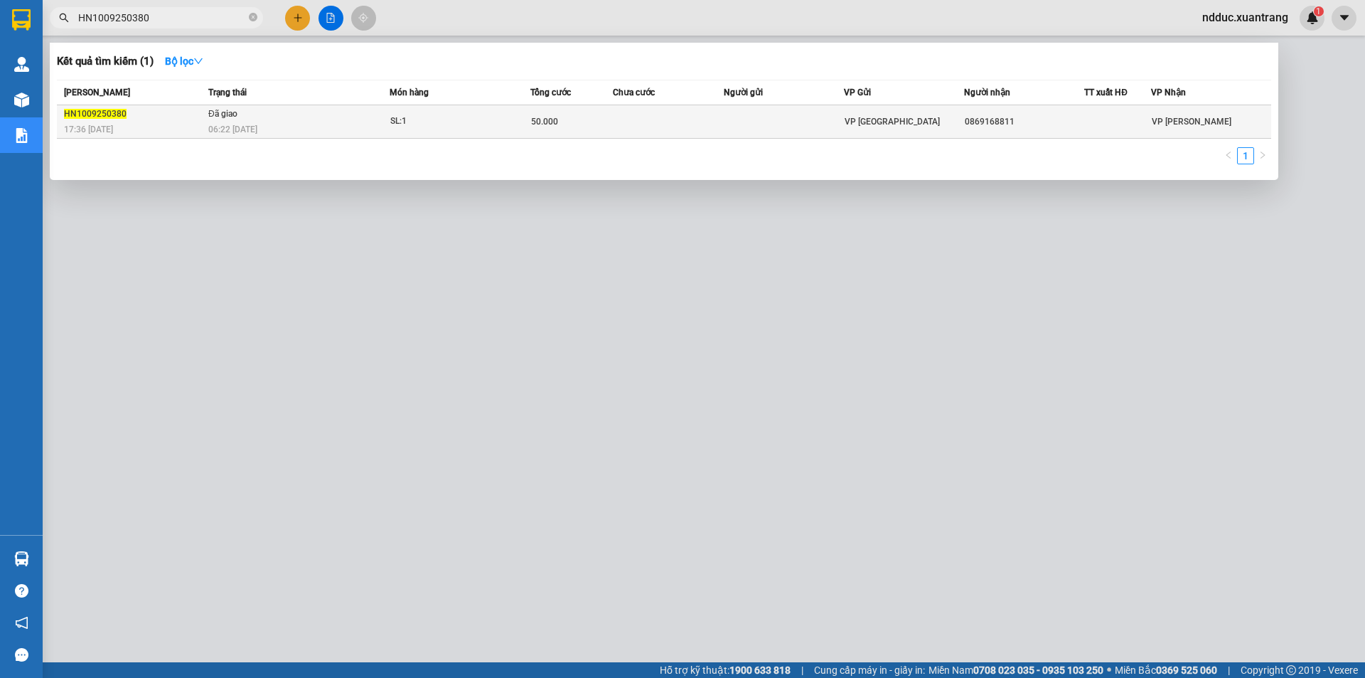
click at [290, 122] on div "06:22 [DATE]" at bounding box center [298, 130] width 181 height 16
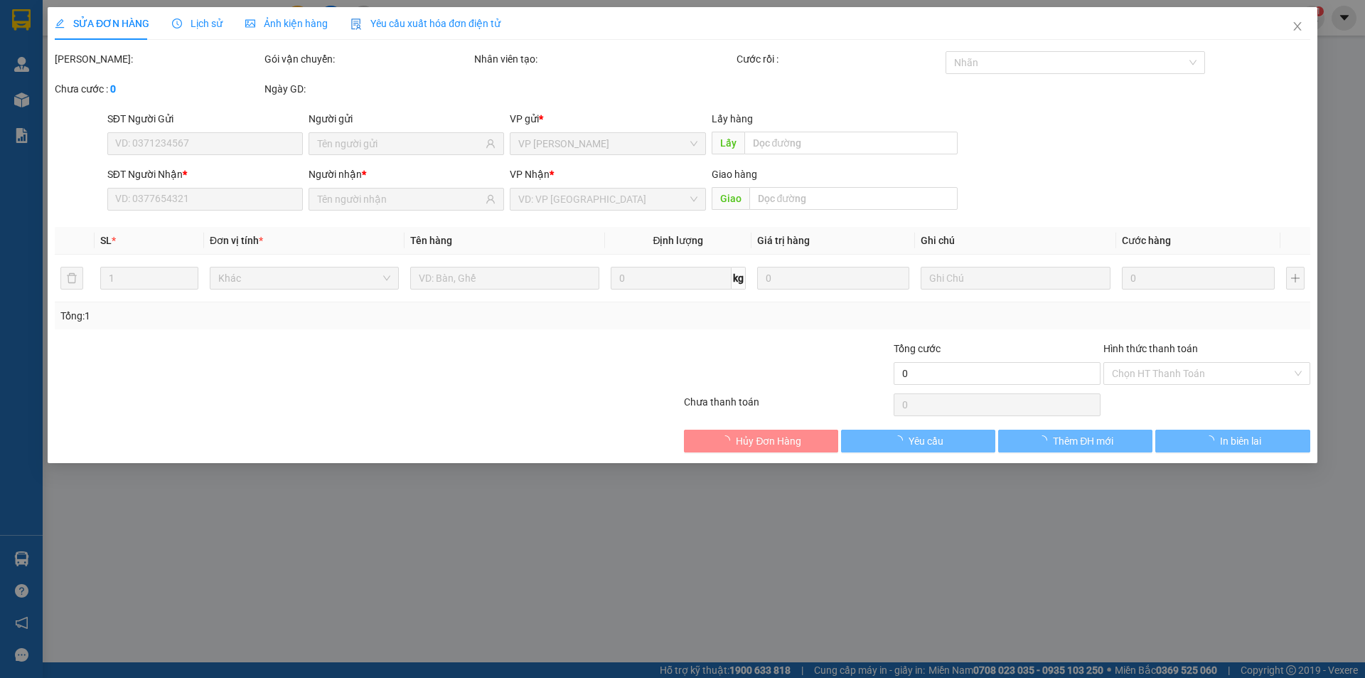
click at [193, 27] on span "Lịch sử" at bounding box center [197, 23] width 50 height 11
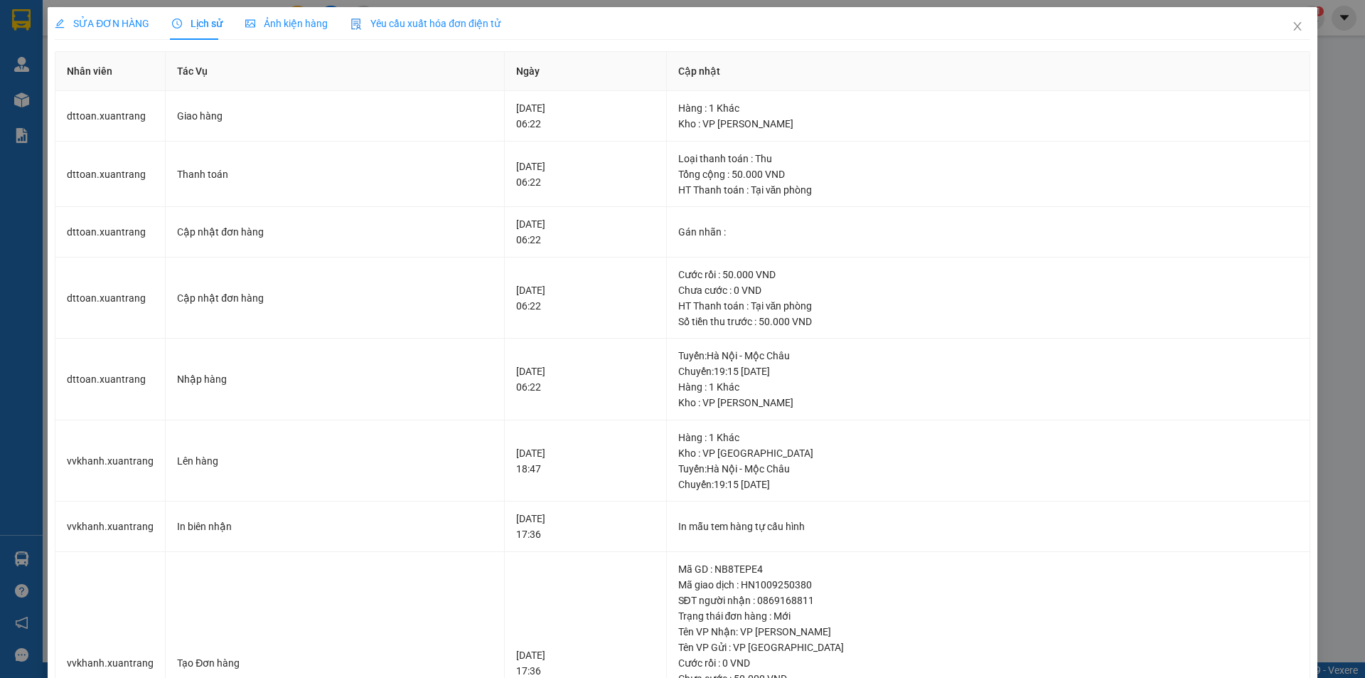
click at [282, 24] on span "Ảnh kiện hàng" at bounding box center [286, 23] width 82 height 11
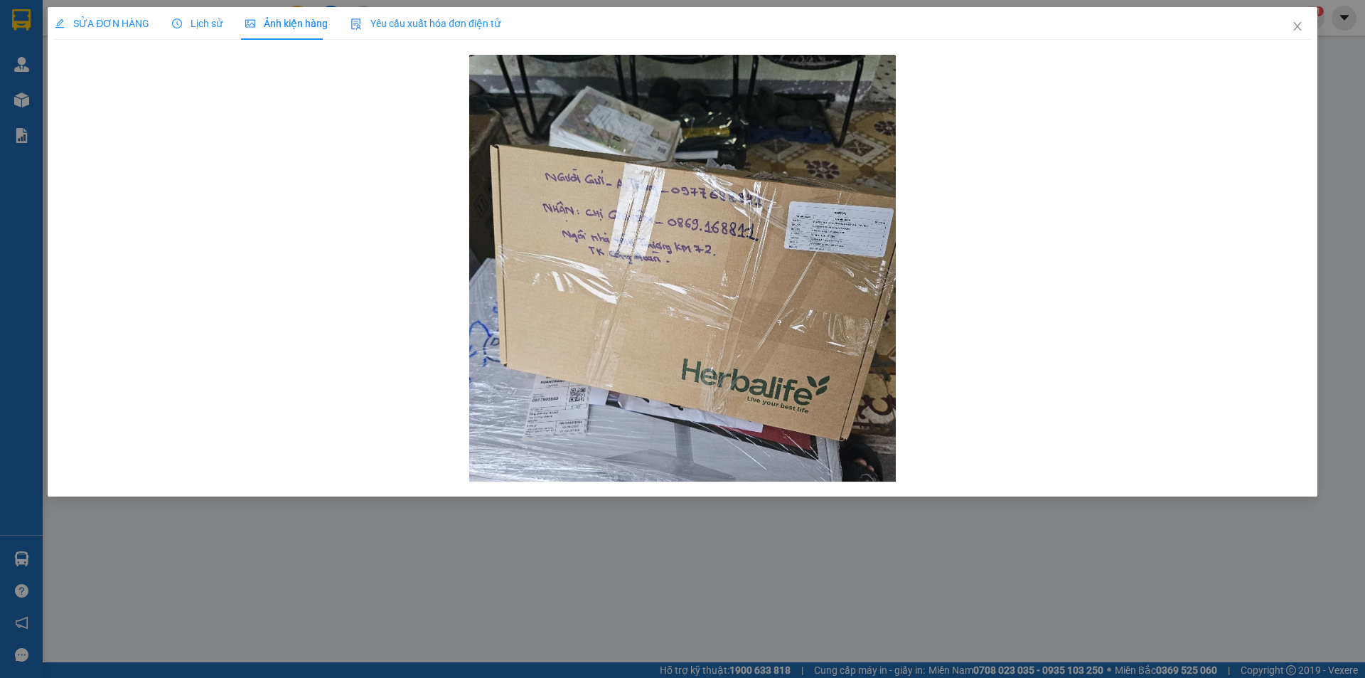
click at [186, 16] on div "Lịch sử" at bounding box center [197, 24] width 50 height 16
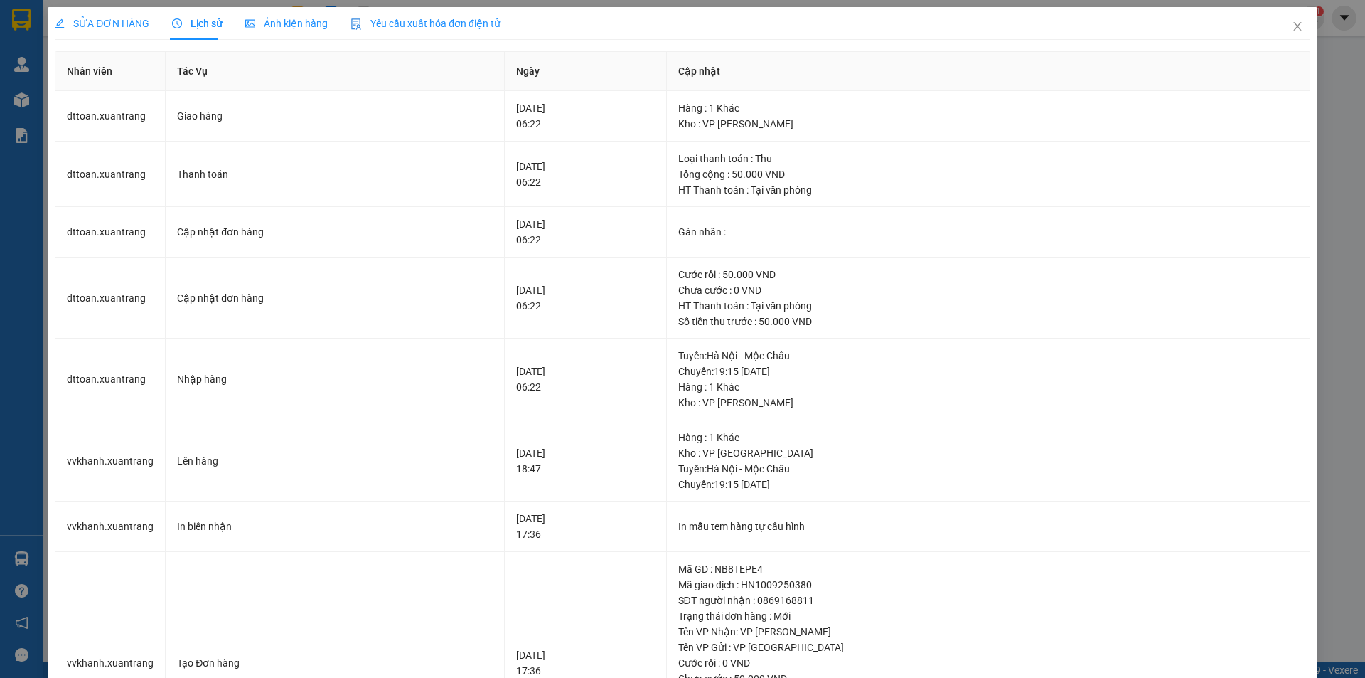
click at [120, 24] on span "SỬA ĐƠN HÀNG" at bounding box center [102, 23] width 95 height 11
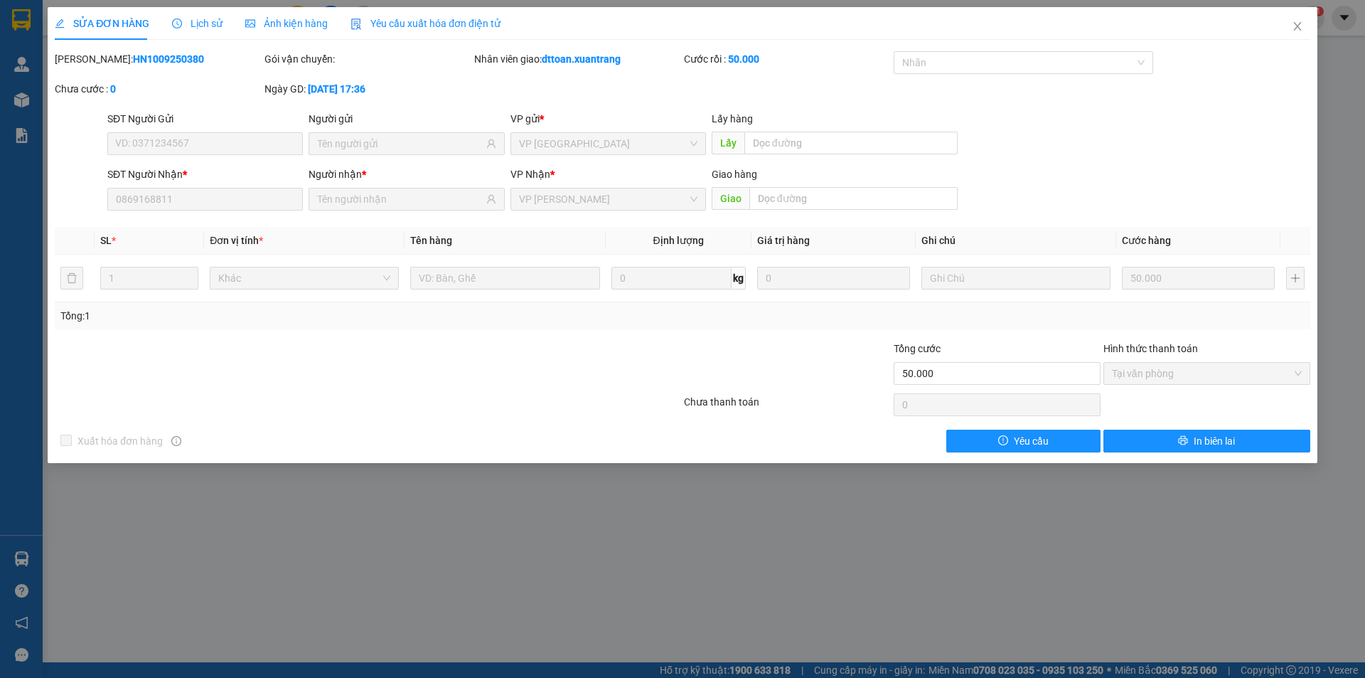
drag, startPoint x: 831, startPoint y: 498, endPoint x: 851, endPoint y: 484, distance: 23.5
click at [830, 500] on div "SỬA ĐƠN HÀNG Lịch sử Ảnh kiện hàng Yêu cầu xuất hóa đơn điện tử Total Paid Fee …" at bounding box center [682, 339] width 1365 height 678
click at [1296, 28] on icon "close" at bounding box center [1297, 26] width 11 height 11
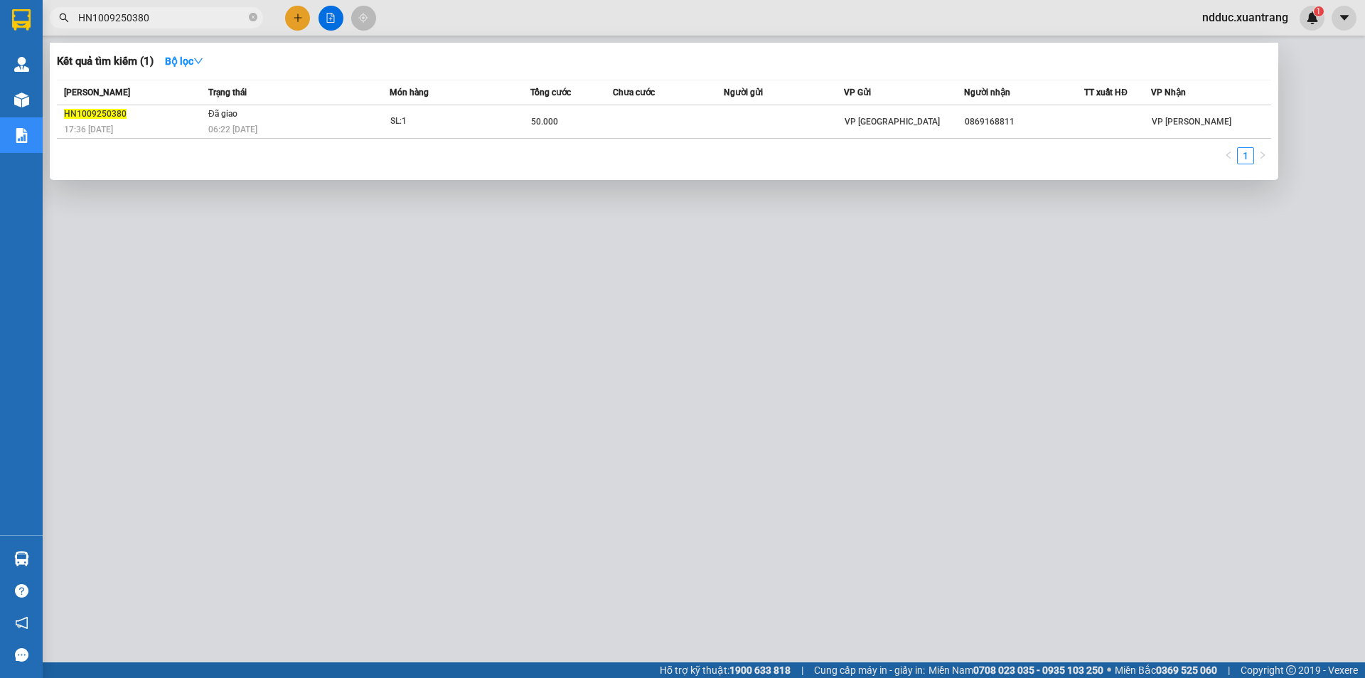
click at [159, 12] on input "HN1009250380" at bounding box center [162, 18] width 168 height 16
click at [160, 13] on input "HN1009250380" at bounding box center [162, 18] width 168 height 16
paste input "42"
click at [160, 13] on input "HN1009250380" at bounding box center [162, 18] width 168 height 16
type input "HN1009250342"
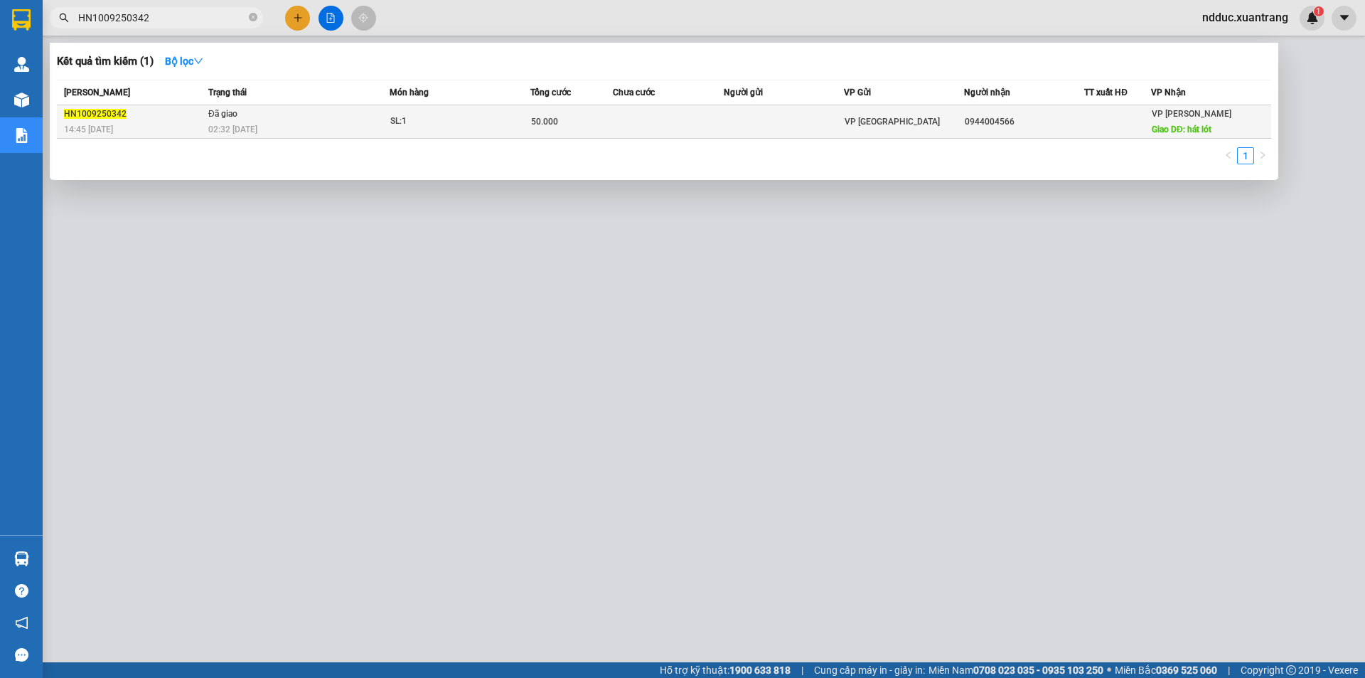
click at [290, 124] on div "02:32 [DATE]" at bounding box center [298, 130] width 181 height 16
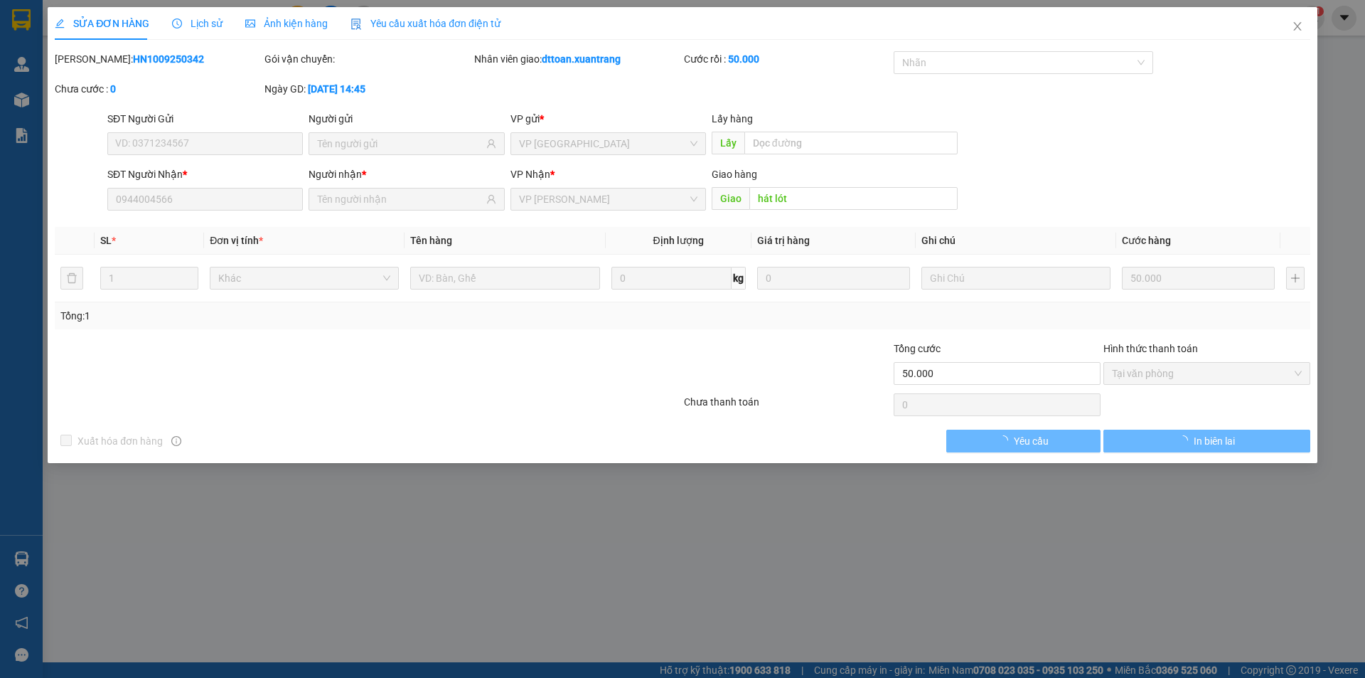
click at [206, 10] on div "Lịch sử" at bounding box center [197, 23] width 50 height 33
